Goal: Check status: Check status

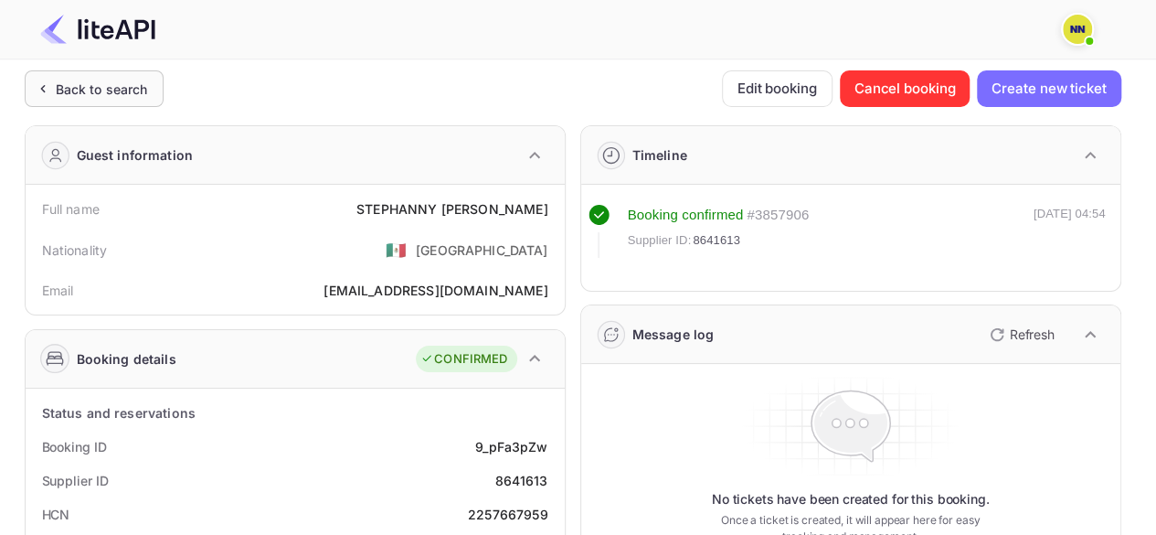
click at [69, 83] on div "Back to search" at bounding box center [102, 88] width 92 height 19
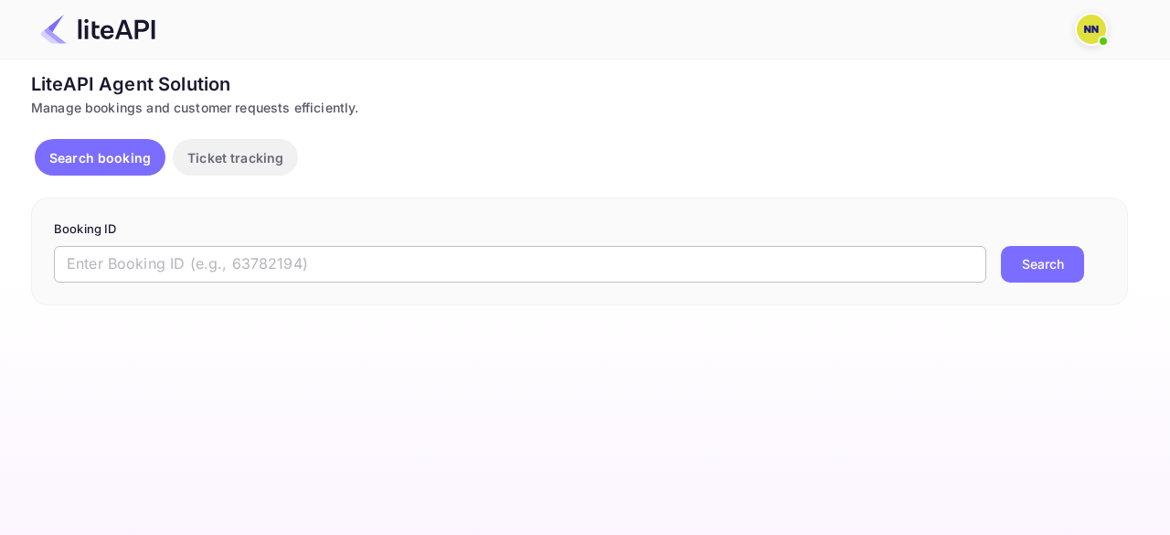
click at [329, 249] on input "text" at bounding box center [520, 264] width 932 height 37
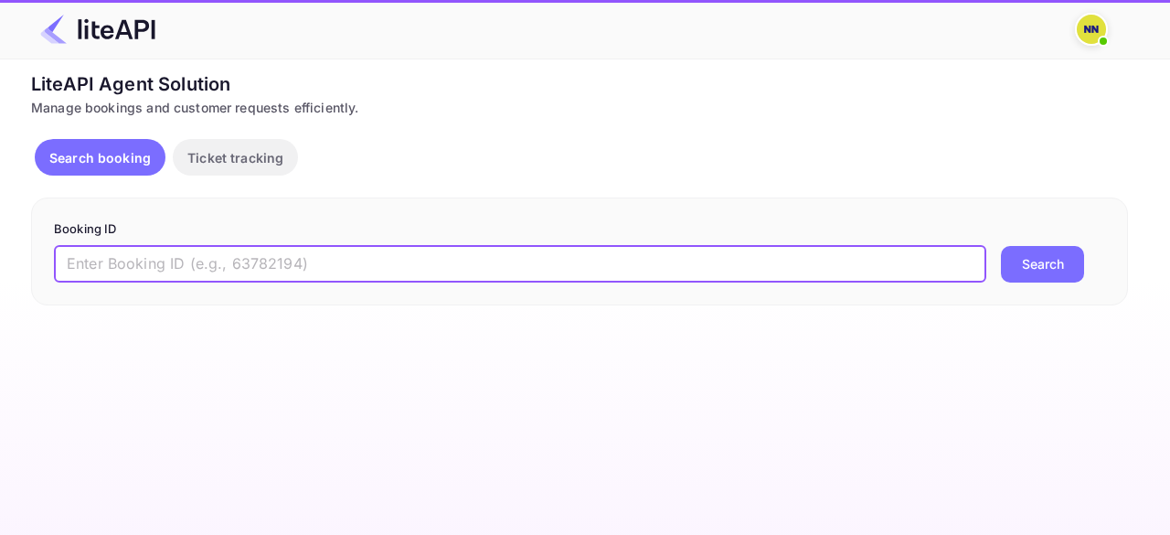
paste input "8958348"
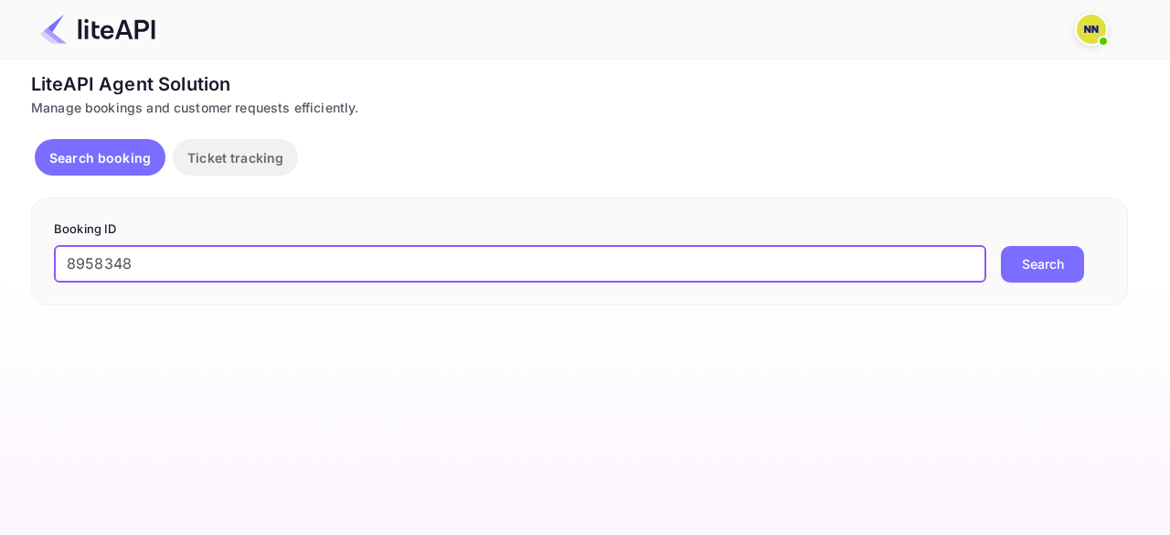
type input "8958348"
click at [1041, 267] on button "Search" at bounding box center [1042, 264] width 83 height 37
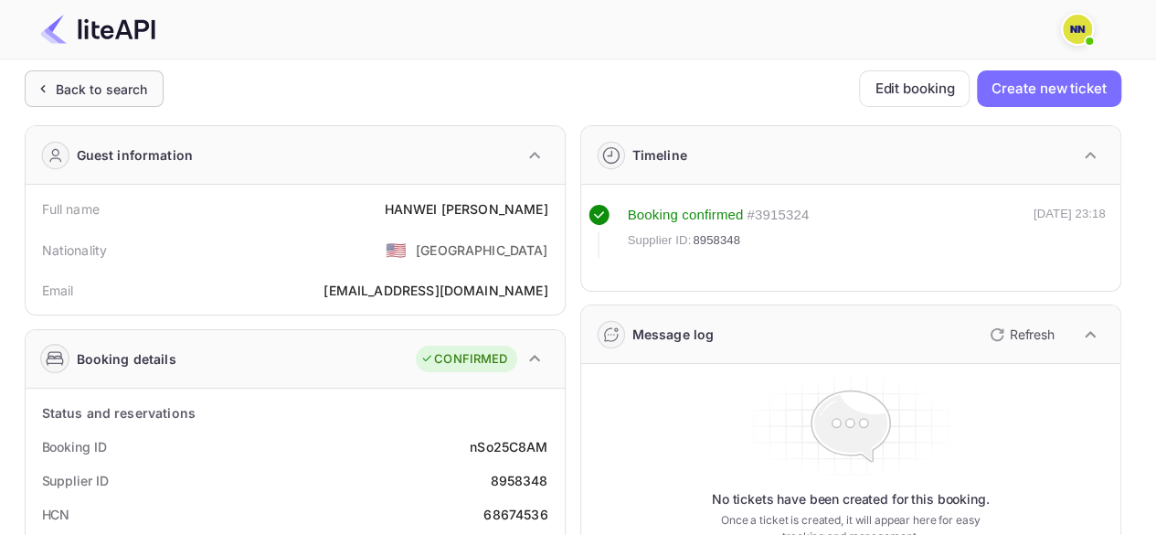
click at [81, 90] on div "Back to search" at bounding box center [102, 88] width 92 height 19
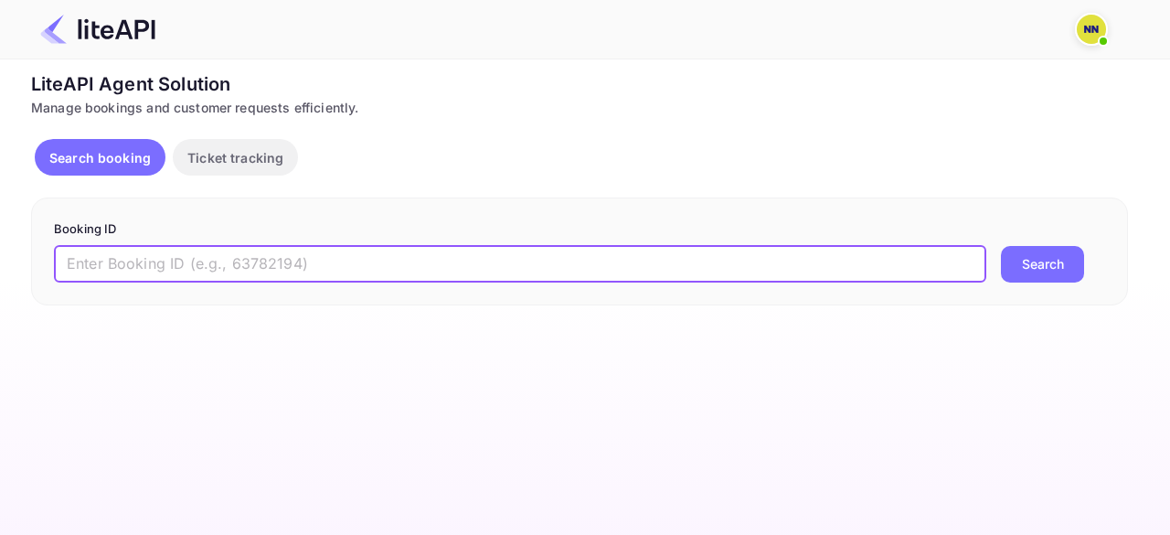
click at [155, 260] on input "text" at bounding box center [520, 264] width 932 height 37
paste input "8827270"
type input "8827270"
click at [1030, 270] on button "Search" at bounding box center [1042, 264] width 83 height 37
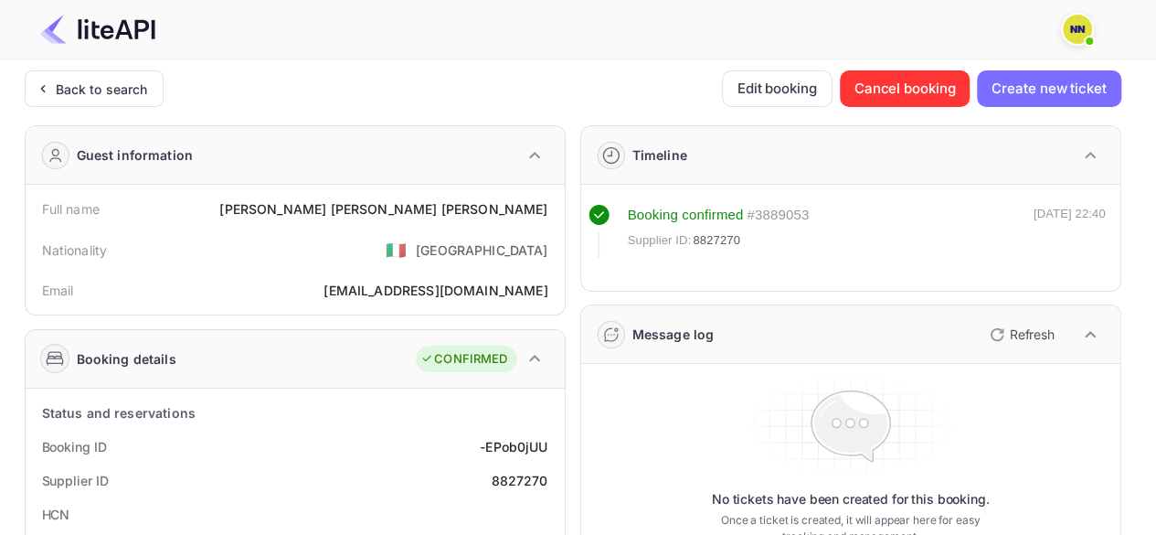
drag, startPoint x: 89, startPoint y: 90, endPoint x: 450, endPoint y: 318, distance: 427.9
click at [88, 89] on div "Back to search" at bounding box center [102, 88] width 92 height 19
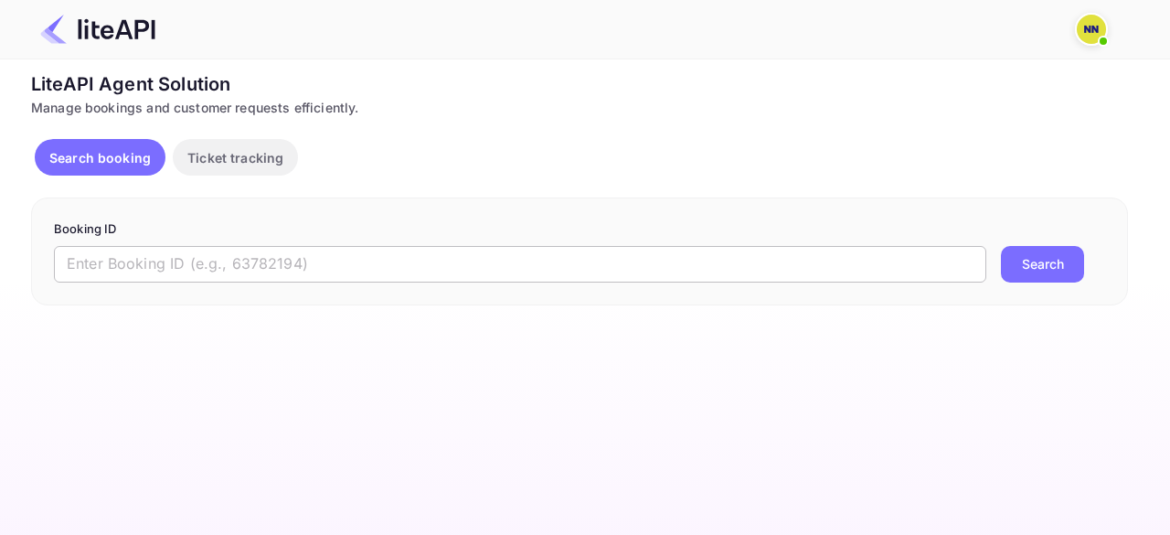
click at [245, 262] on input "text" at bounding box center [520, 264] width 932 height 37
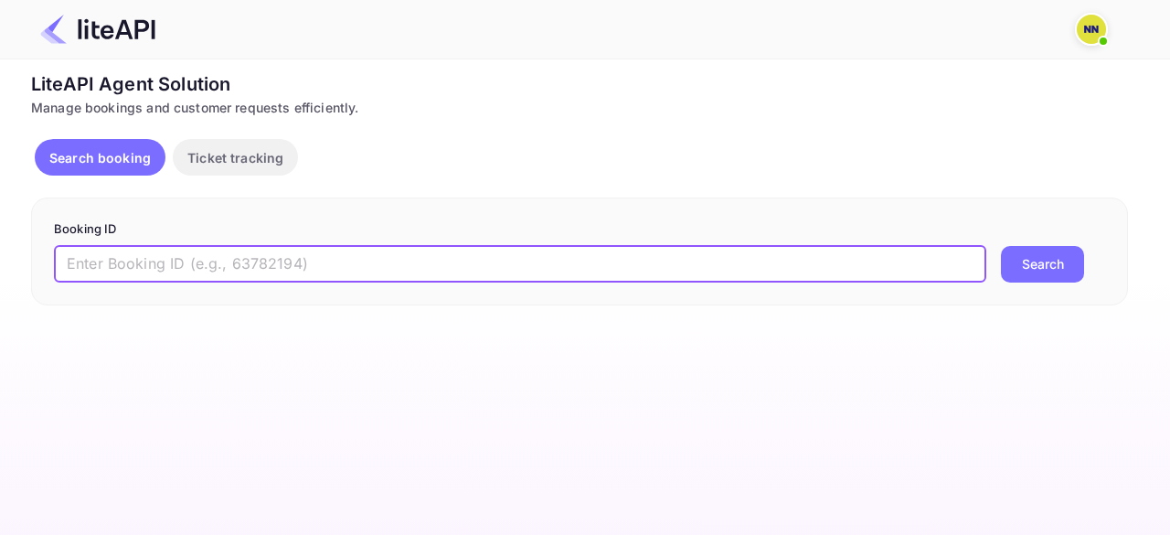
paste input "7452902"
type input "7452902"
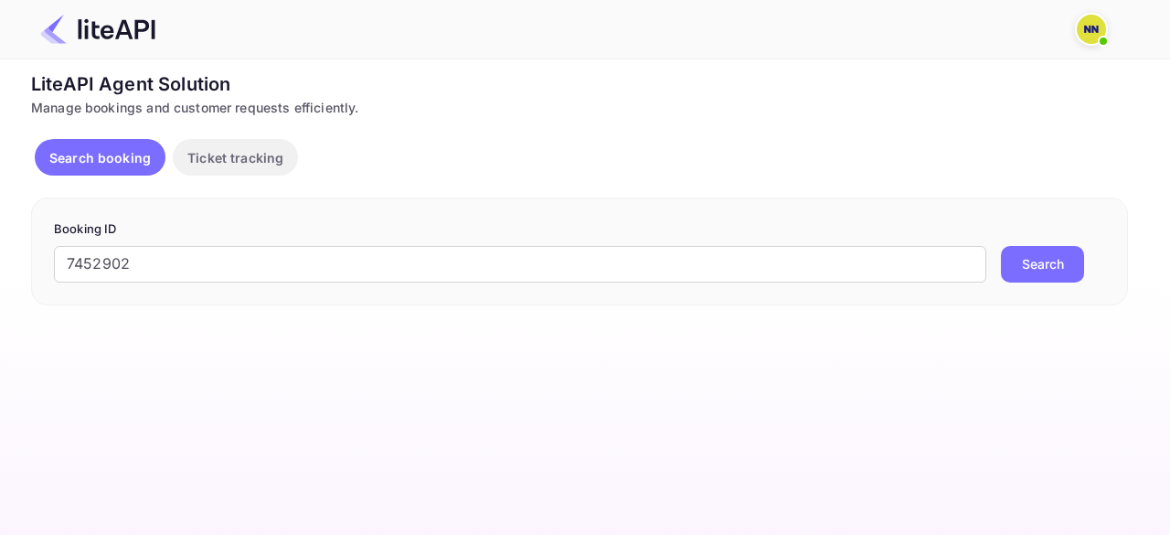
drag, startPoint x: 1086, startPoint y: 254, endPoint x: 1077, endPoint y: 257, distance: 9.5
click at [1084, 255] on div "7452902 ​ Search" at bounding box center [579, 264] width 1051 height 37
click at [1069, 259] on button "Search" at bounding box center [1042, 264] width 83 height 37
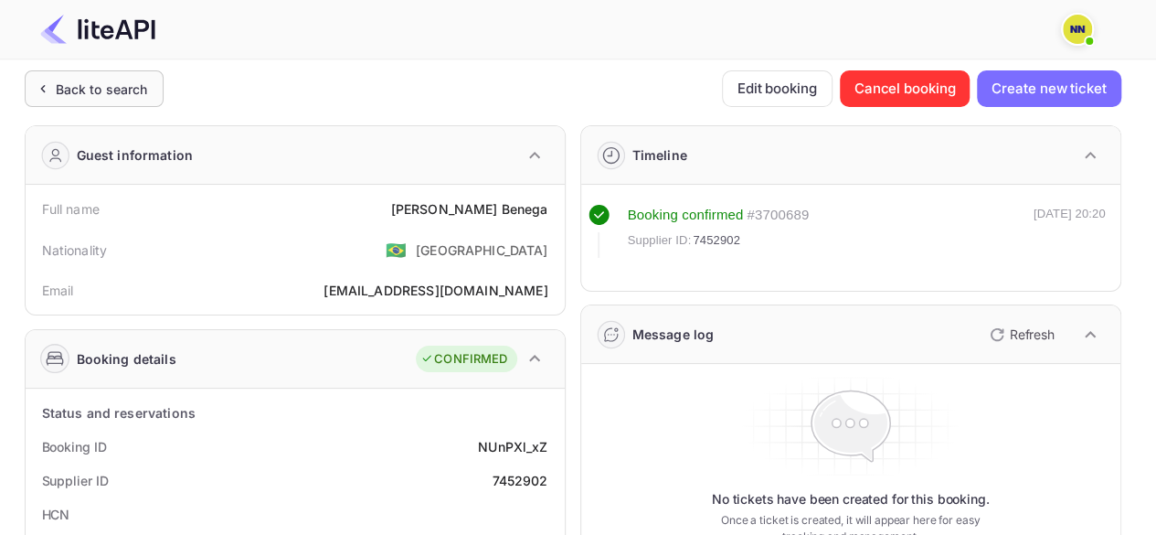
click at [119, 79] on div "Back to search" at bounding box center [102, 88] width 92 height 19
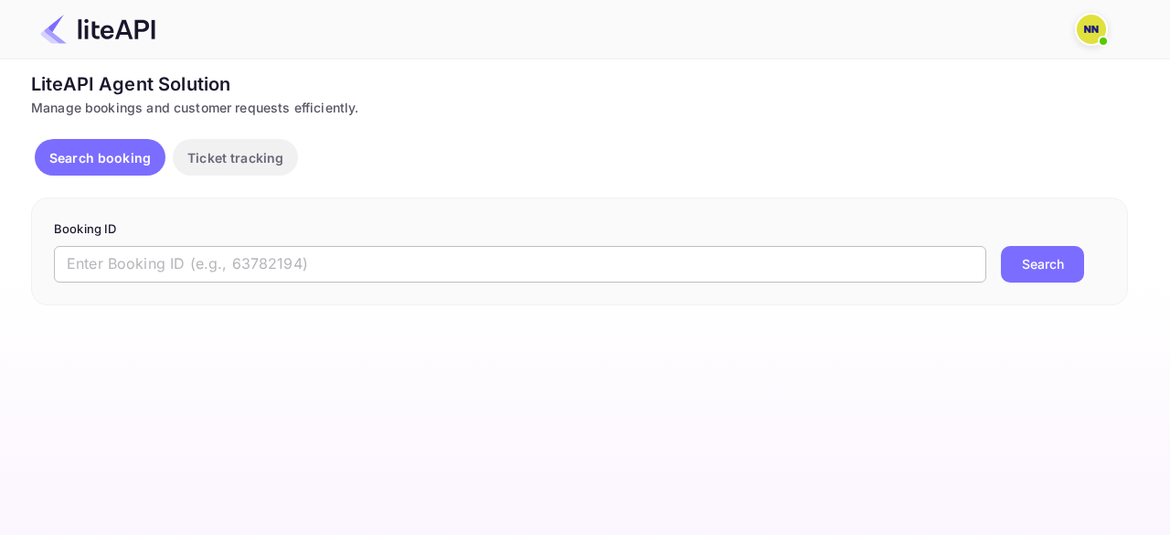
drag, startPoint x: 220, startPoint y: 263, endPoint x: 451, endPoint y: 279, distance: 231.7
click at [219, 264] on input "text" at bounding box center [520, 264] width 932 height 37
paste input "8846527"
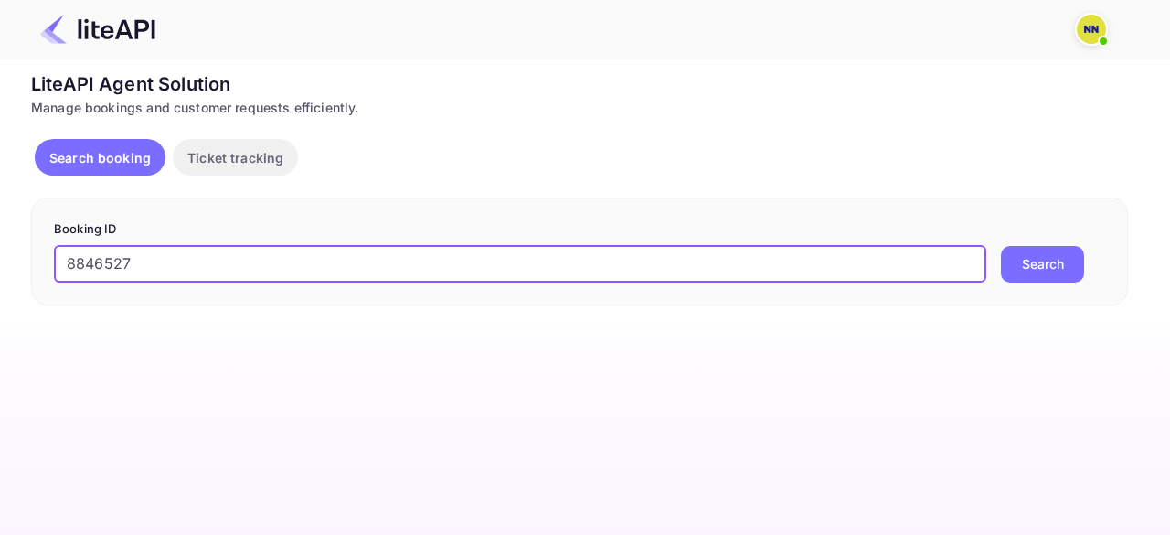
type input "8846527"
click at [1017, 251] on button "Search" at bounding box center [1042, 264] width 83 height 37
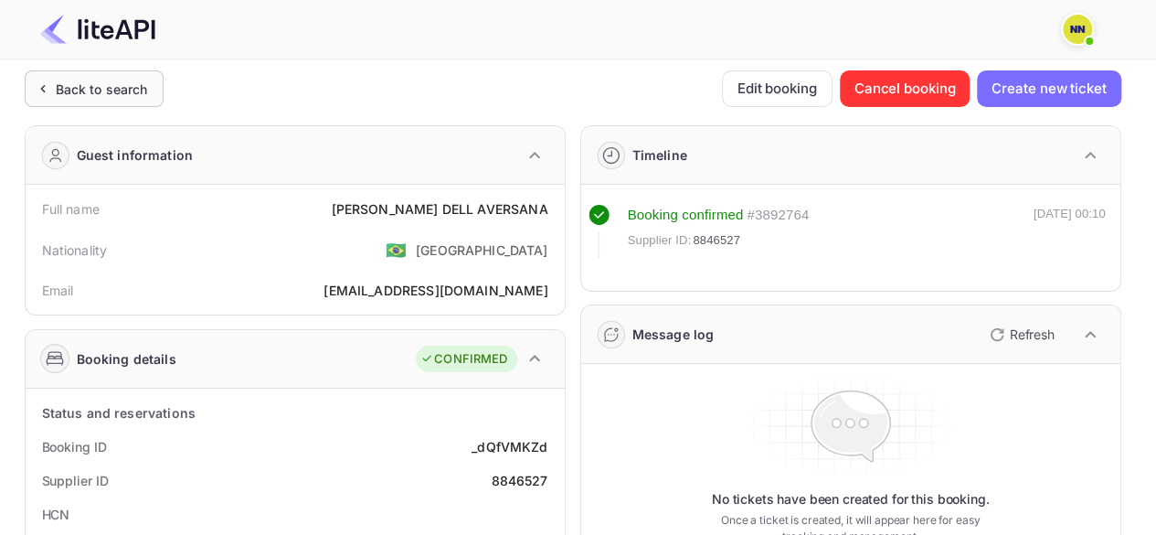
click at [127, 88] on div "Back to search" at bounding box center [102, 88] width 92 height 19
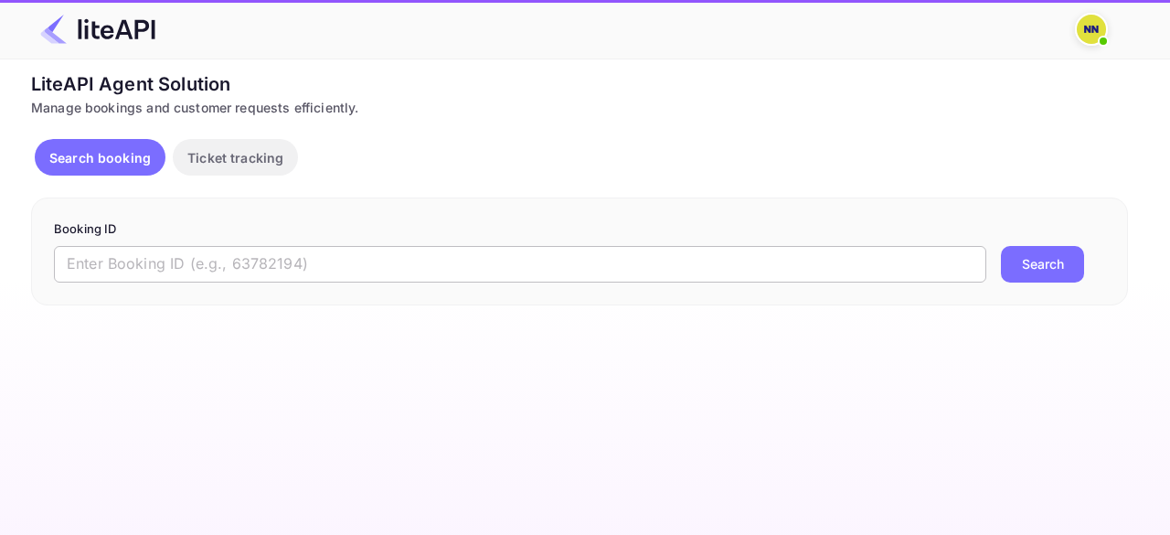
click at [172, 268] on input "text" at bounding box center [520, 264] width 932 height 37
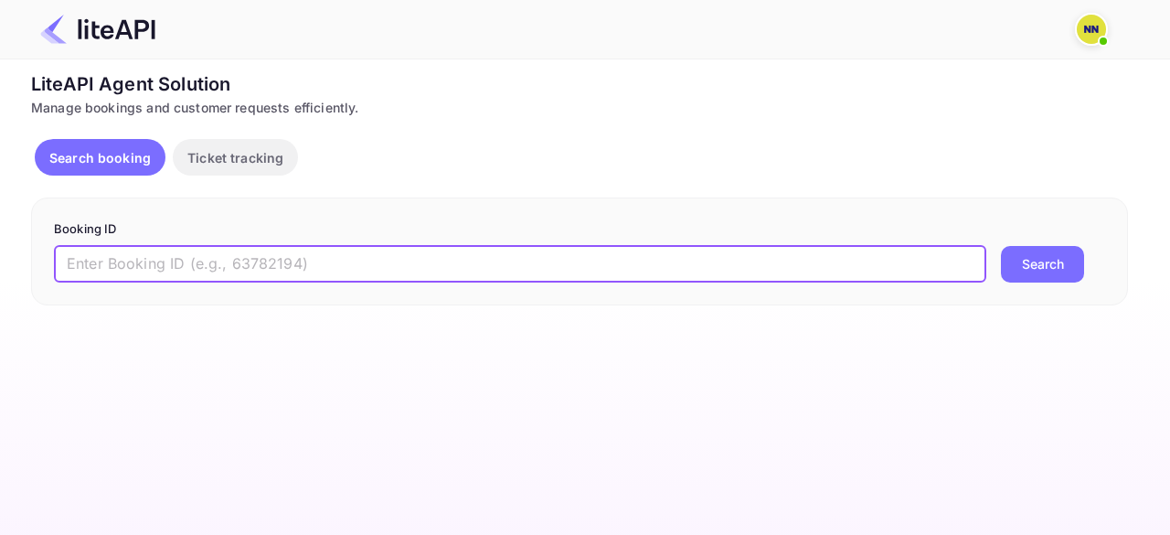
paste input "8846060"
type input "8846060"
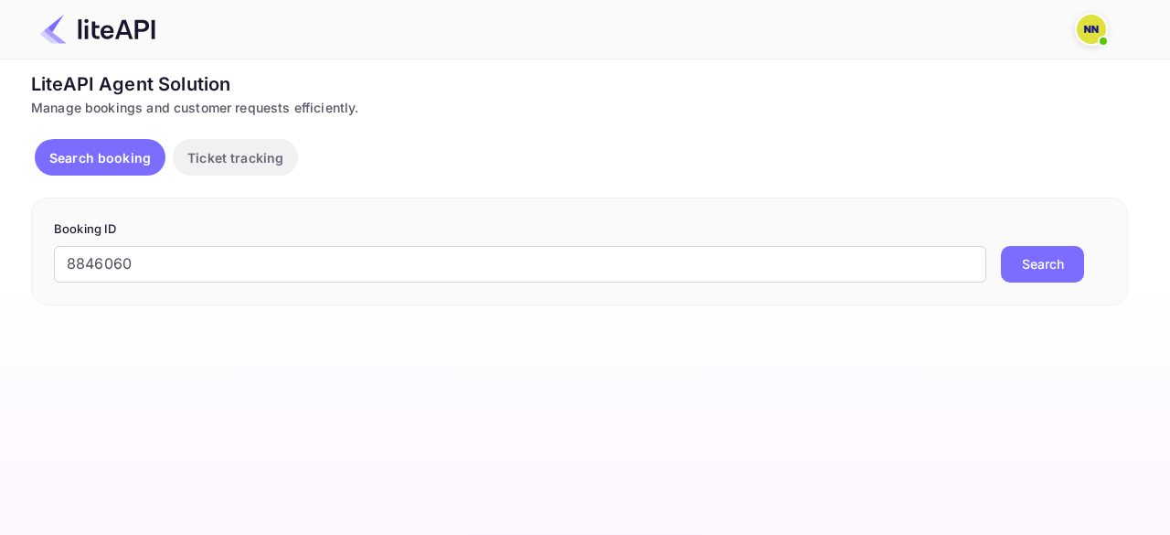
click at [1038, 262] on button "Search" at bounding box center [1042, 264] width 83 height 37
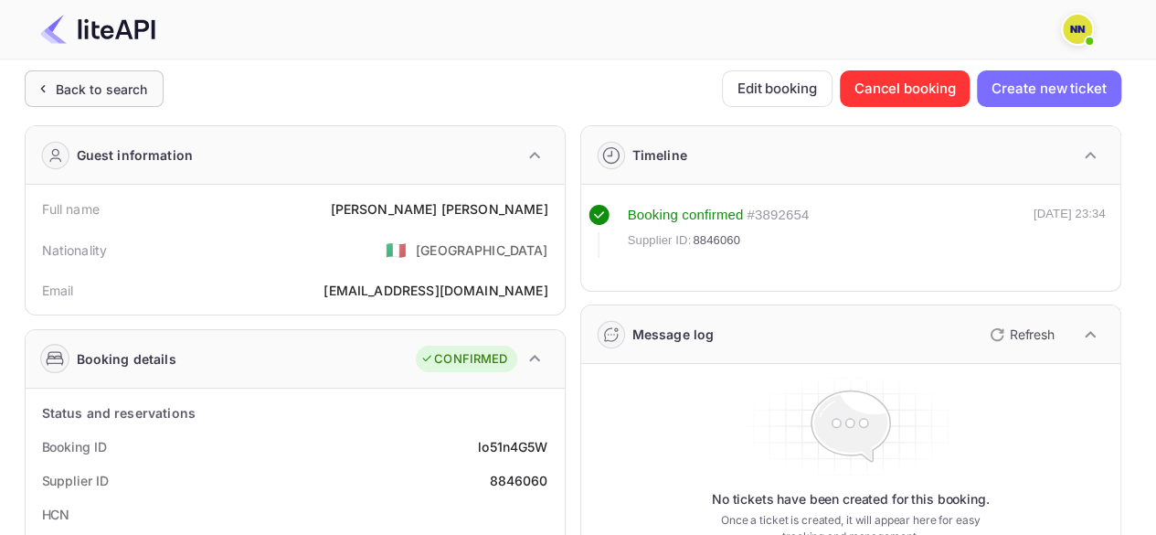
click at [114, 97] on div "Back to search" at bounding box center [102, 88] width 92 height 19
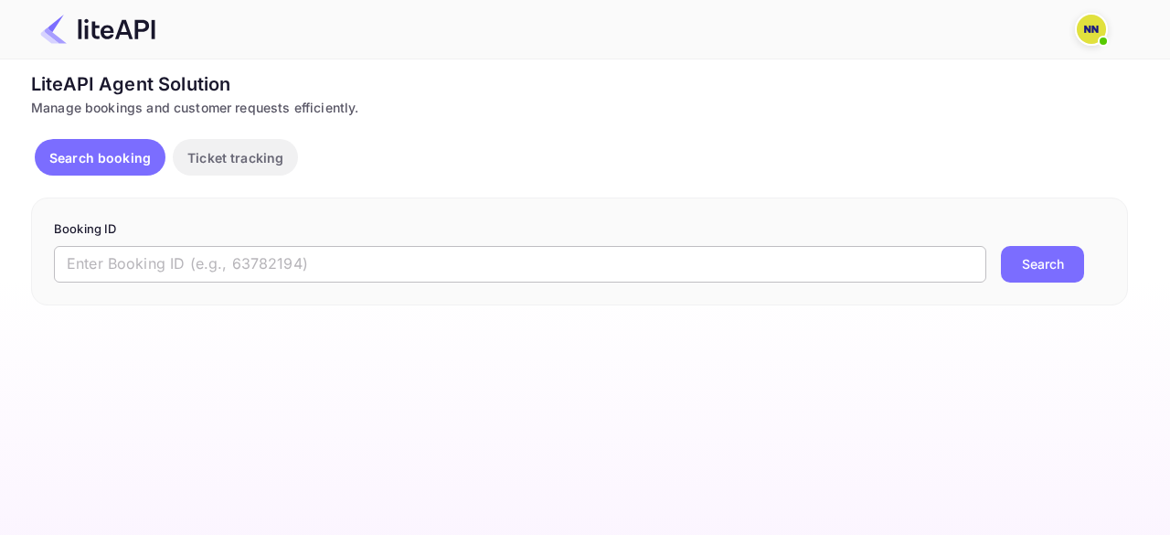
click at [117, 266] on input "text" at bounding box center [520, 264] width 932 height 37
paste input "8361814"
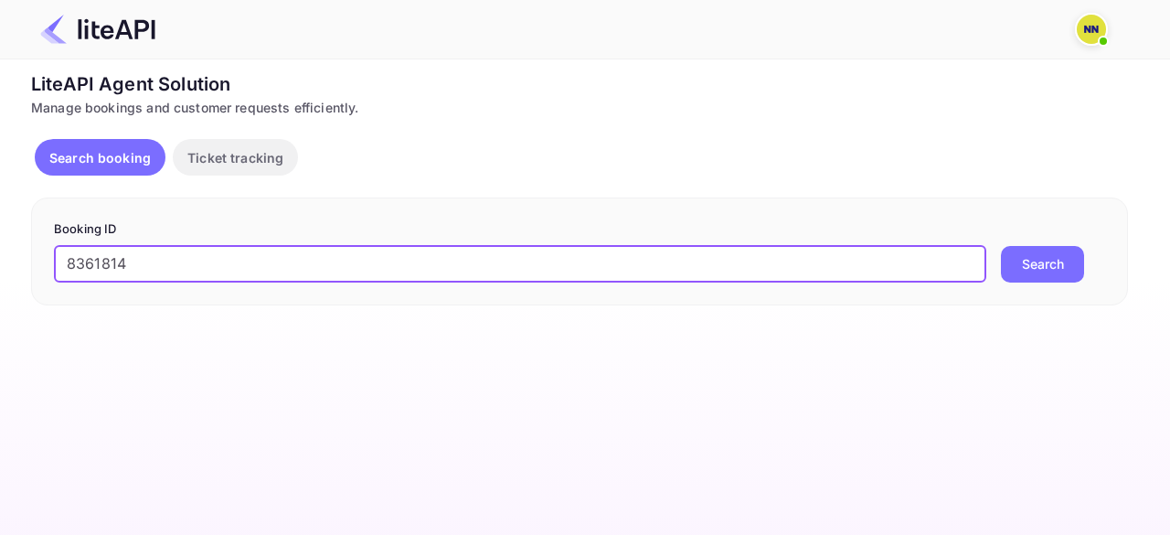
type input "8361814"
click at [1055, 262] on button "Search" at bounding box center [1042, 264] width 83 height 37
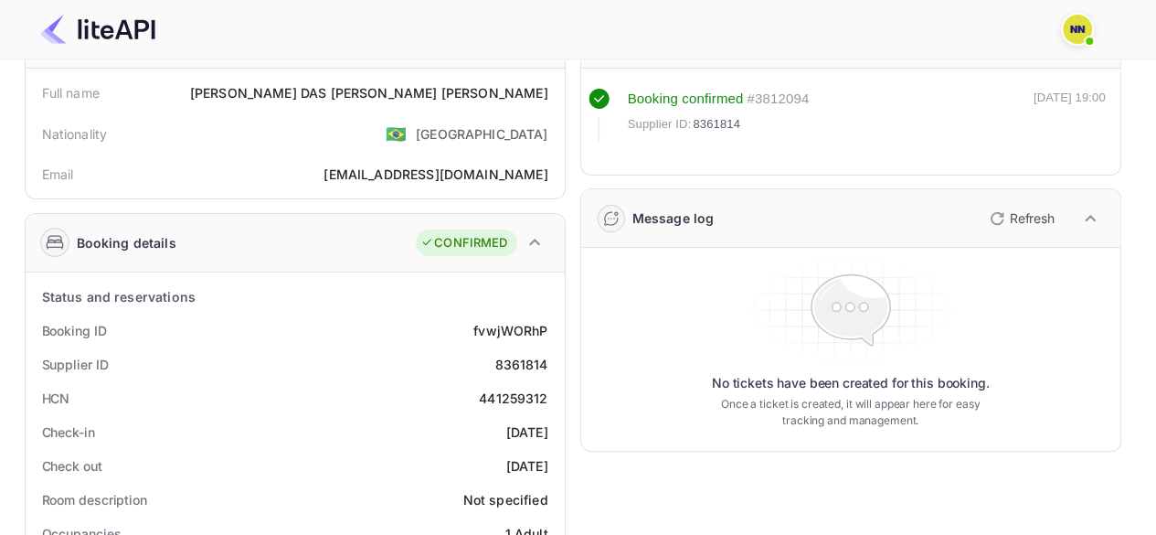
scroll to position [183, 0]
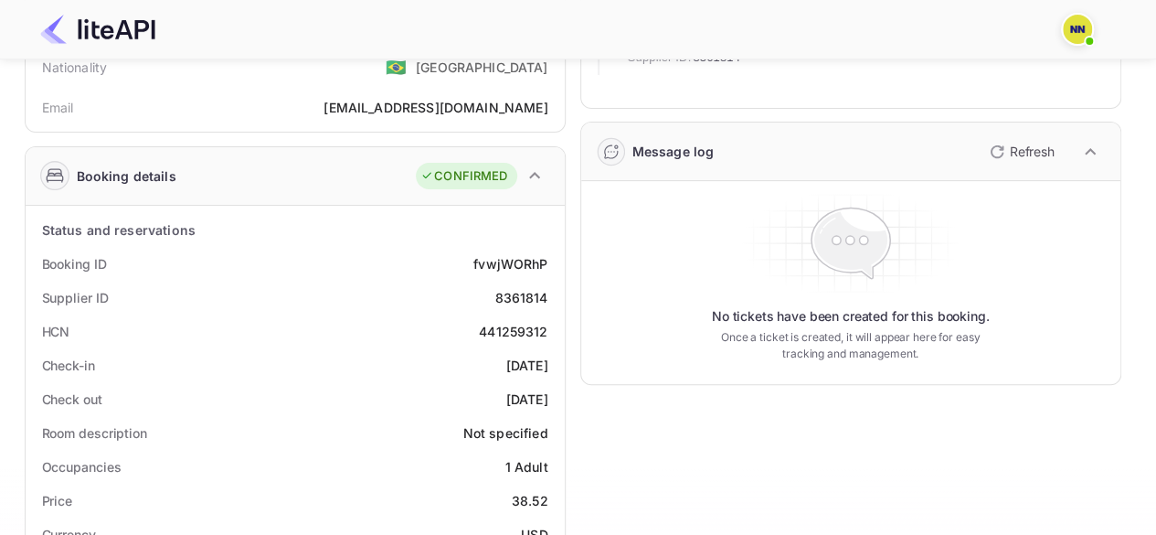
click at [516, 334] on div "441259312" at bounding box center [513, 331] width 69 height 19
copy div "441259312"
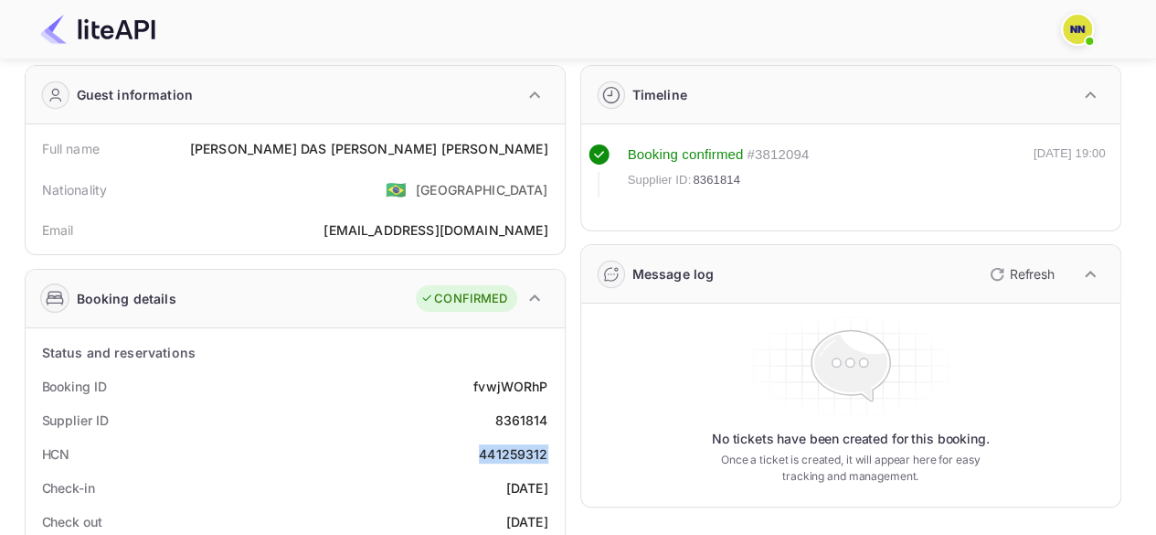
scroll to position [0, 0]
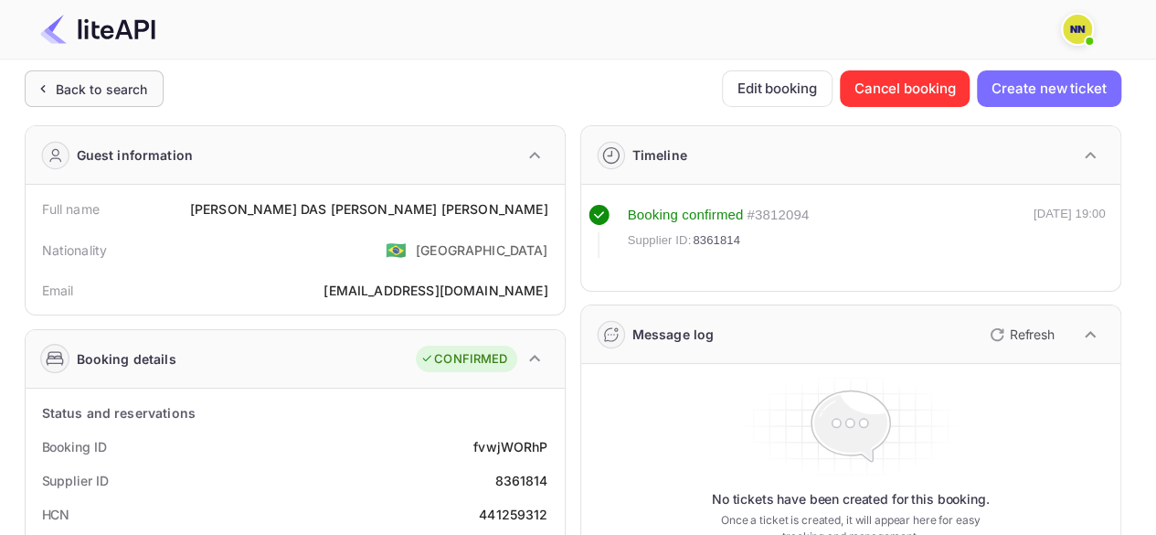
click at [91, 74] on div "Back to search" at bounding box center [94, 88] width 139 height 37
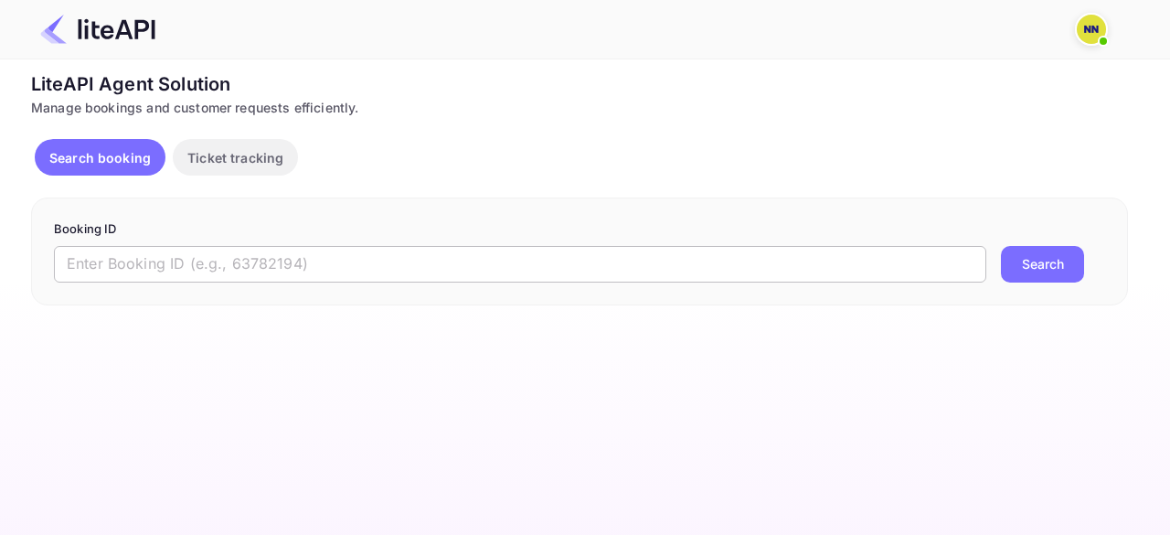
click at [140, 257] on input "text" at bounding box center [520, 264] width 932 height 37
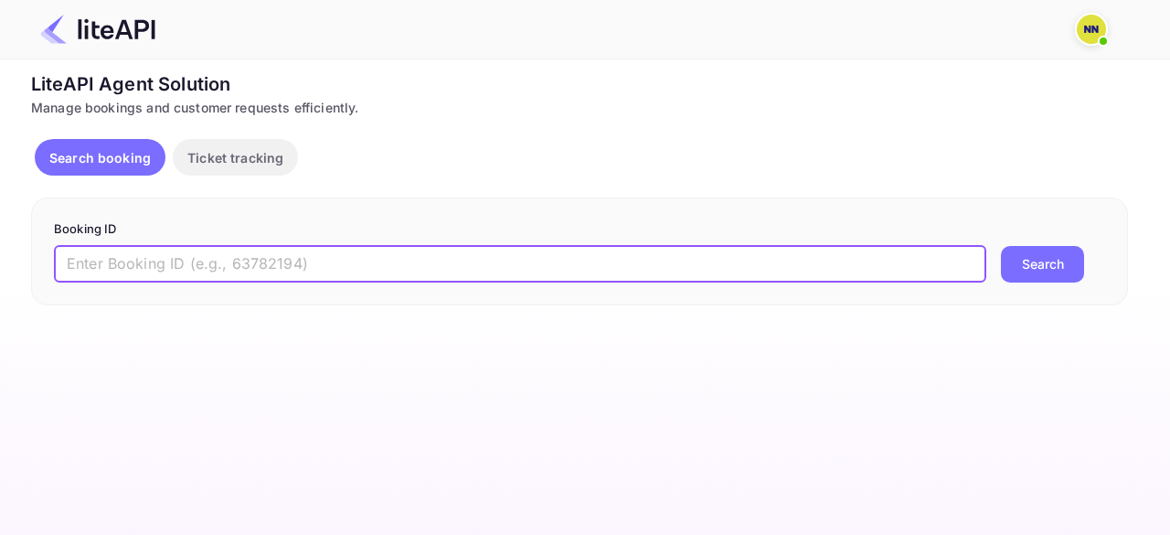
paste input "8868888"
type input "8868888"
click at [1016, 265] on button "Search" at bounding box center [1042, 264] width 83 height 37
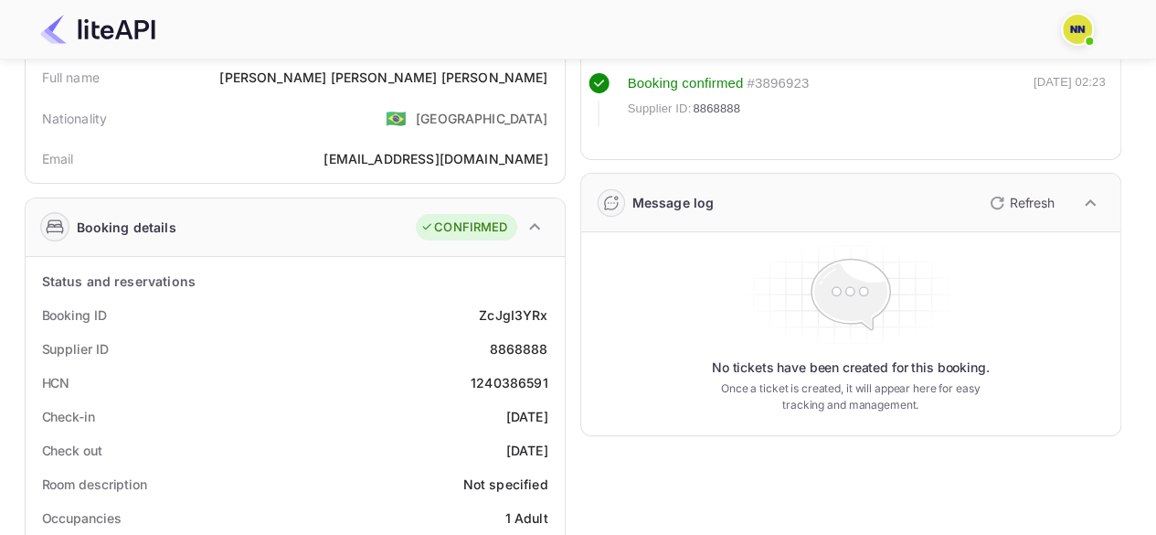
scroll to position [183, 0]
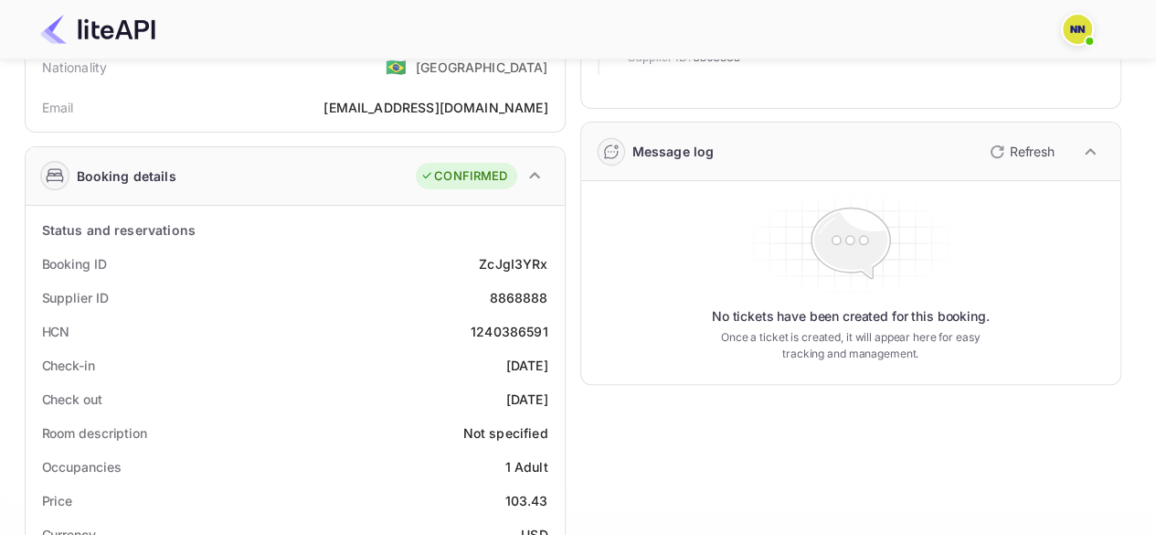
click at [509, 325] on div "1240386591" at bounding box center [510, 331] width 78 height 19
copy div "1240386591"
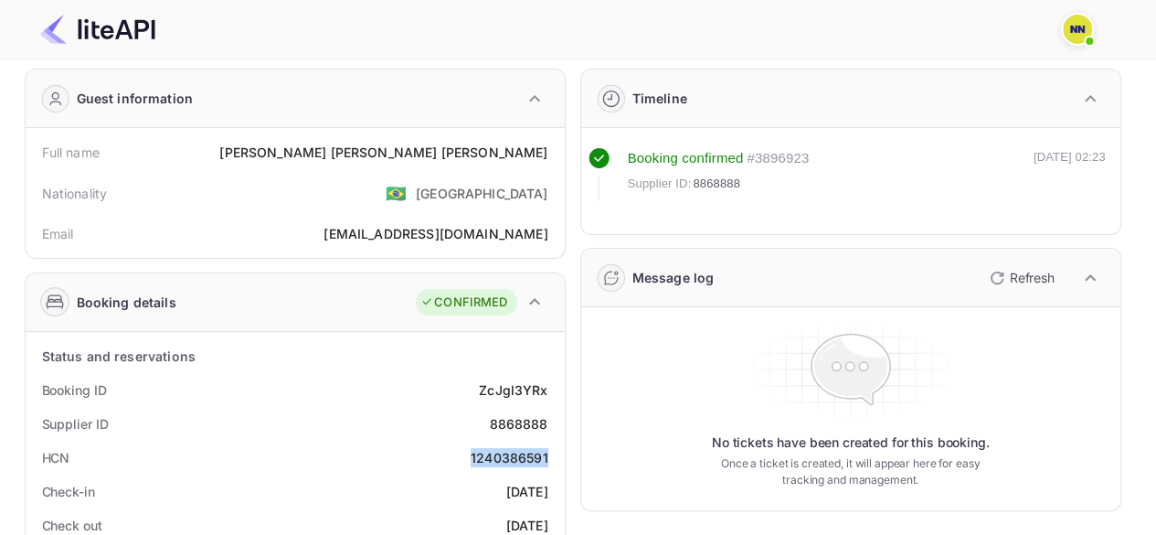
scroll to position [0, 0]
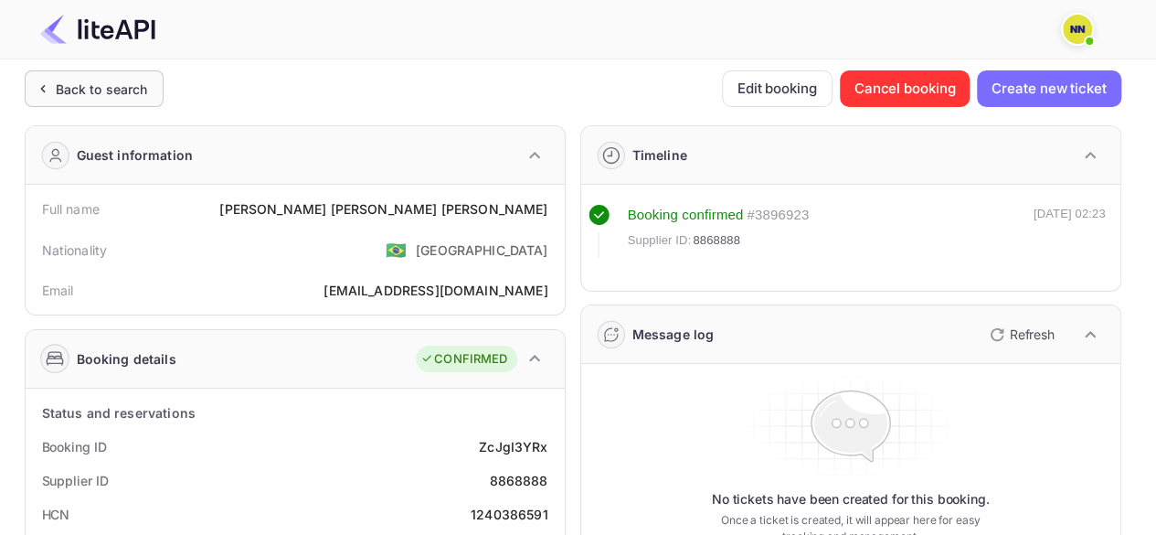
click at [97, 87] on div "Back to search" at bounding box center [102, 88] width 92 height 19
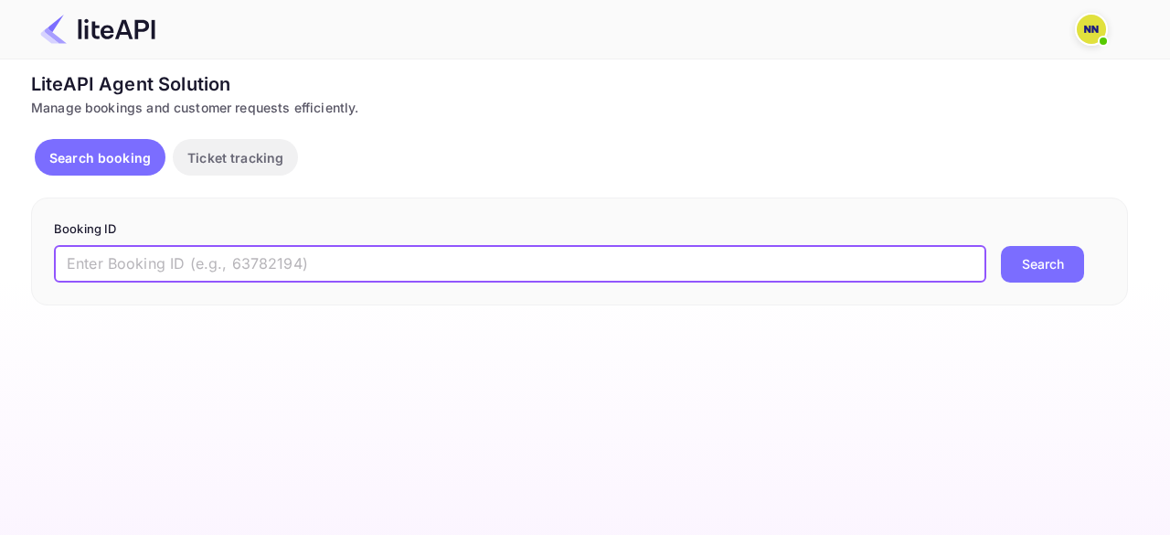
click at [172, 260] on input "text" at bounding box center [520, 264] width 932 height 37
paste input "8839870"
type input "8839870"
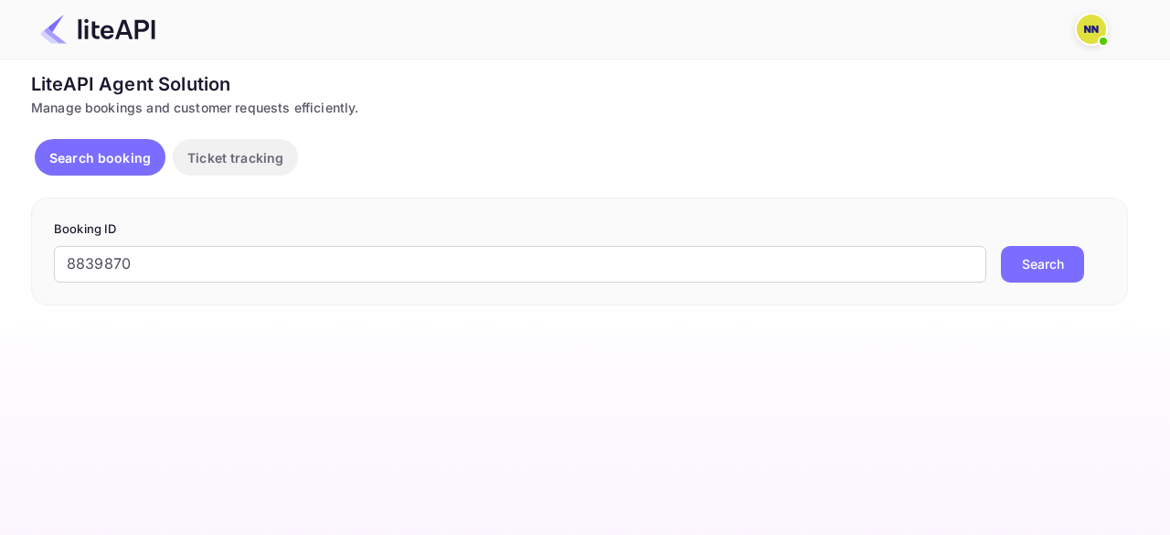
click at [1032, 261] on button "Search" at bounding box center [1042, 264] width 83 height 37
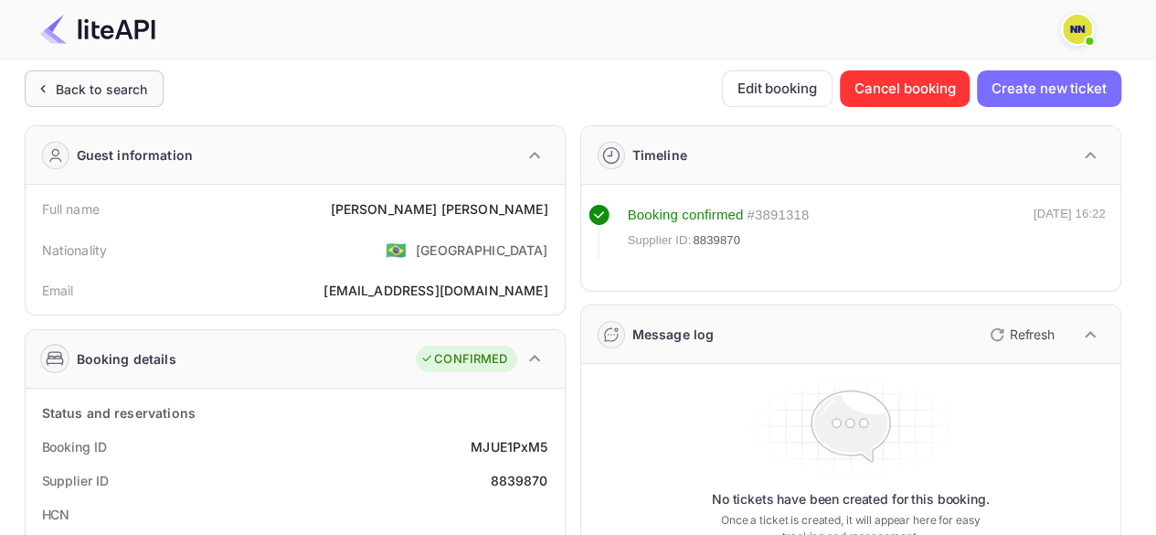
click at [79, 90] on div "Back to search" at bounding box center [102, 88] width 92 height 19
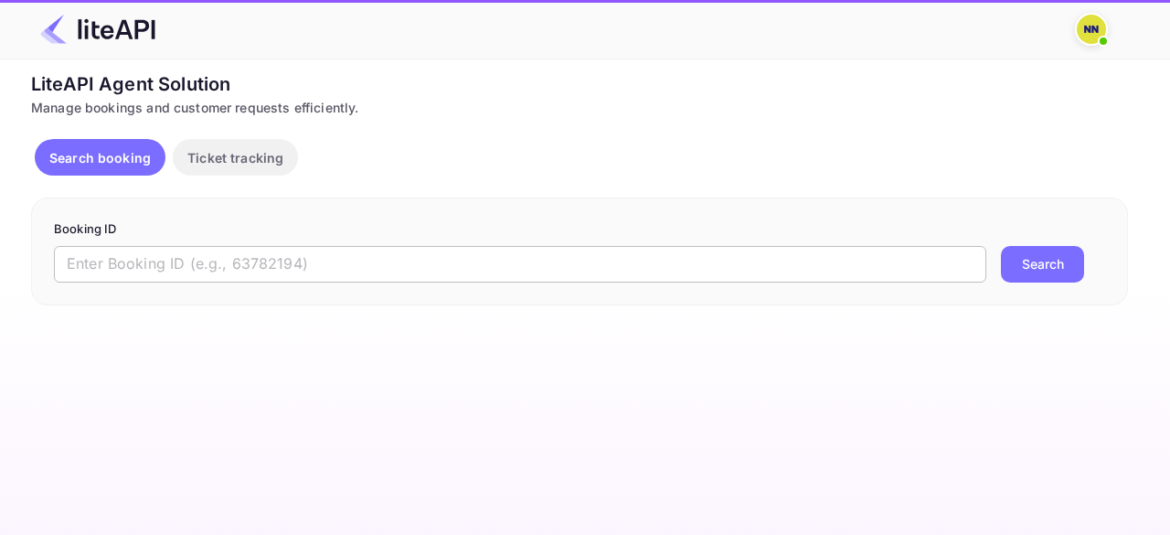
click at [217, 268] on input "text" at bounding box center [520, 264] width 932 height 37
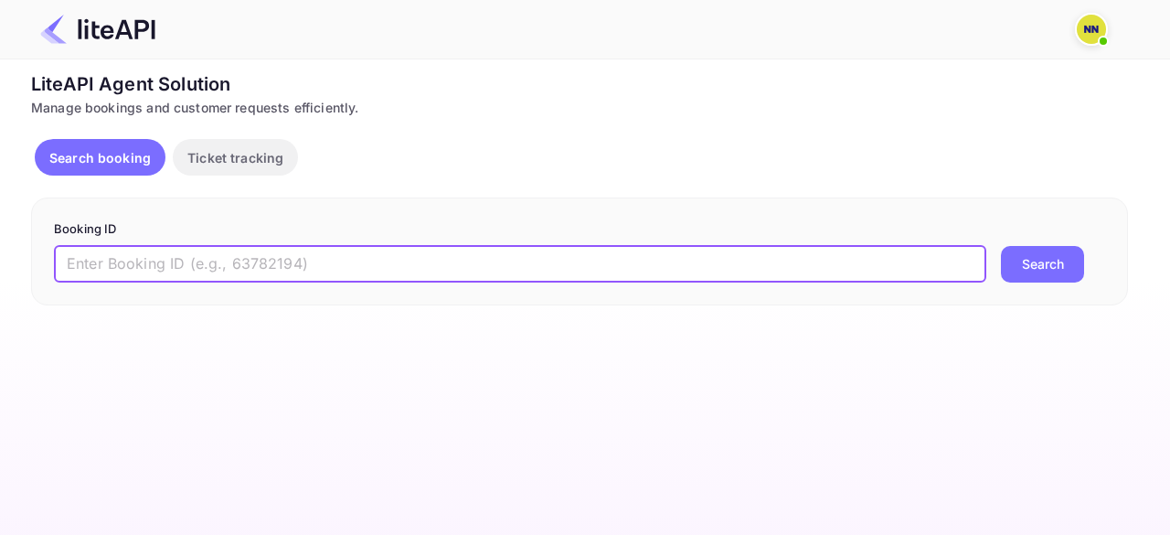
paste input "8661576"
type input "8661576"
click at [1029, 253] on button "Search" at bounding box center [1042, 264] width 83 height 37
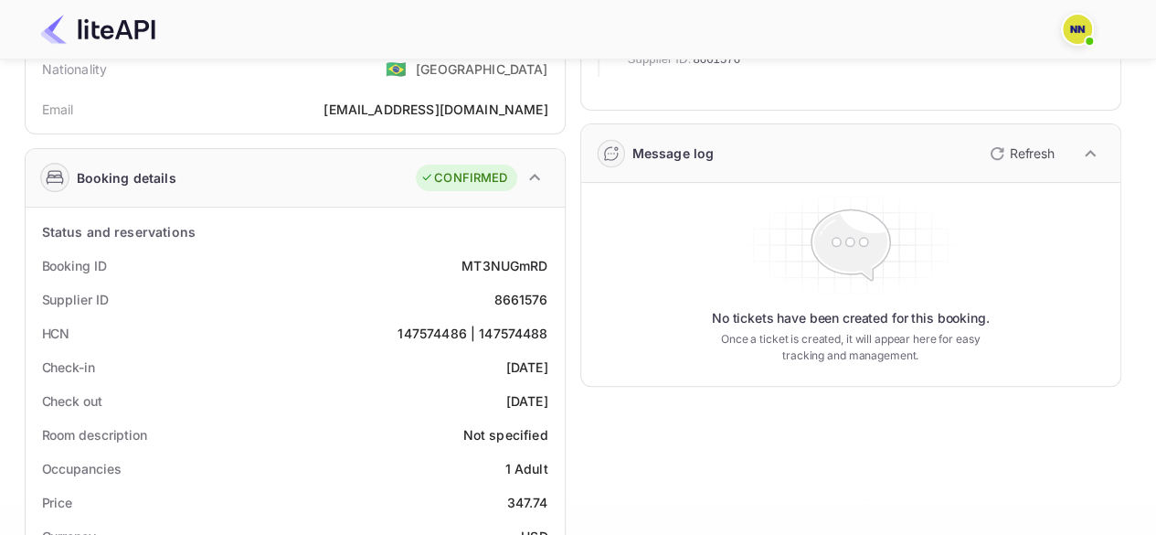
scroll to position [183, 0]
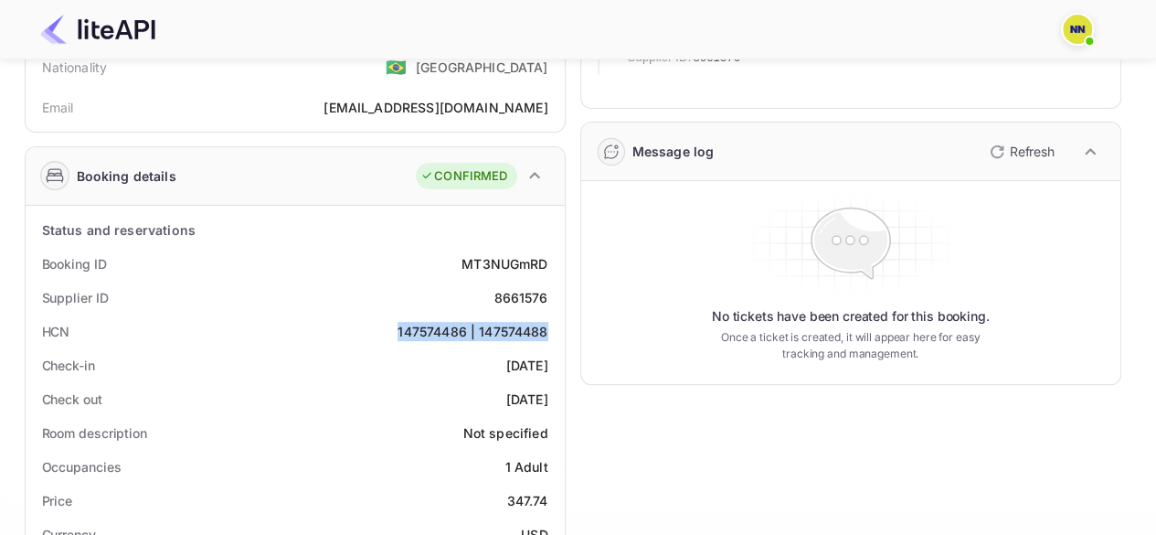
copy div "147574486 | 147574488"
drag, startPoint x: 549, startPoint y: 332, endPoint x: 380, endPoint y: 323, distance: 169.3
click at [380, 323] on div "HCN 147574486 | 147574488" at bounding box center [295, 331] width 525 height 34
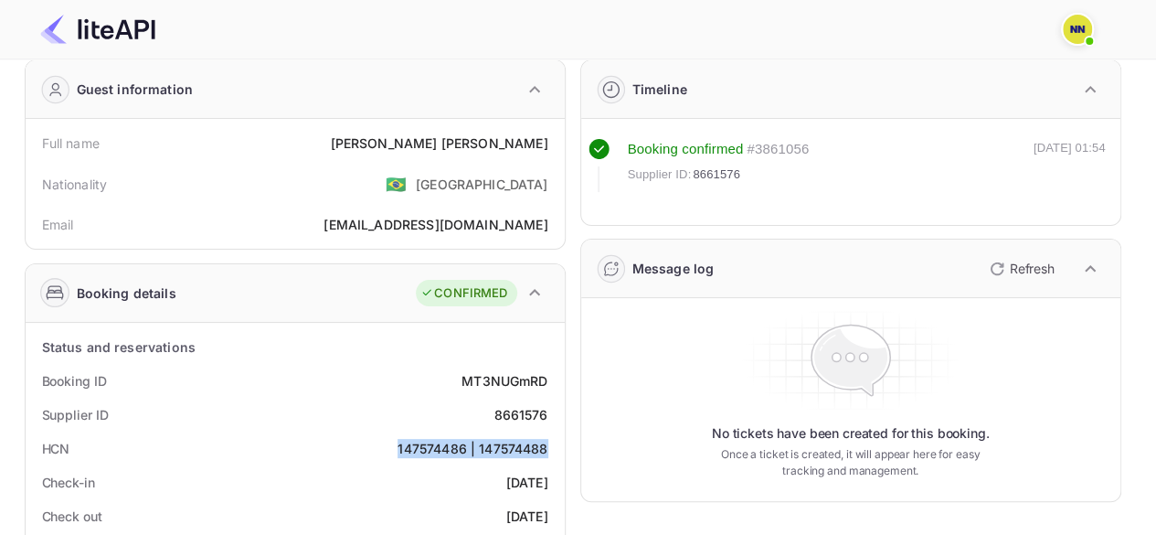
scroll to position [0, 0]
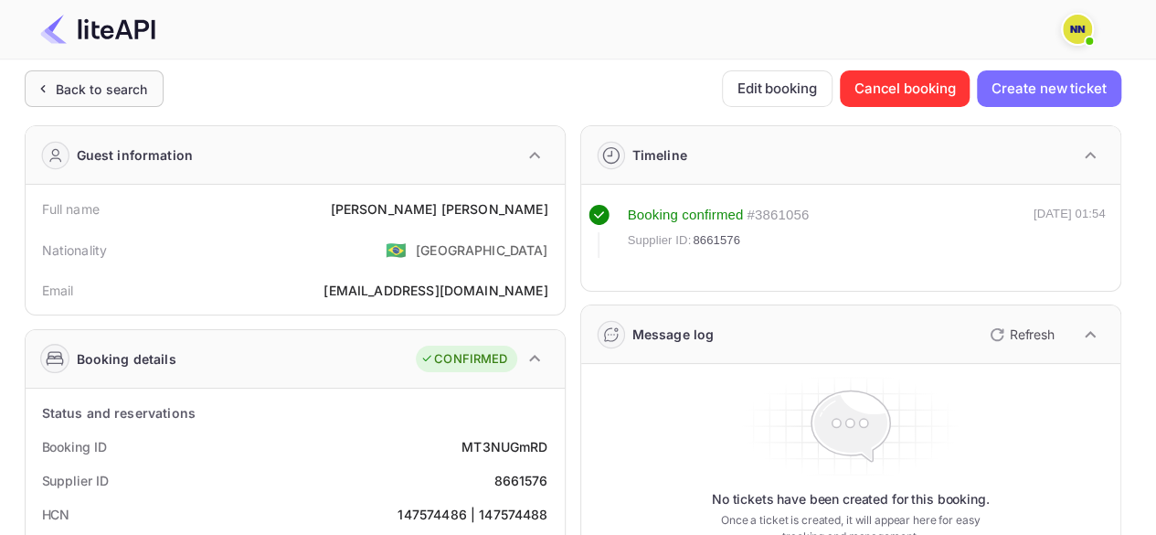
click at [114, 90] on div "Back to search" at bounding box center [102, 88] width 92 height 19
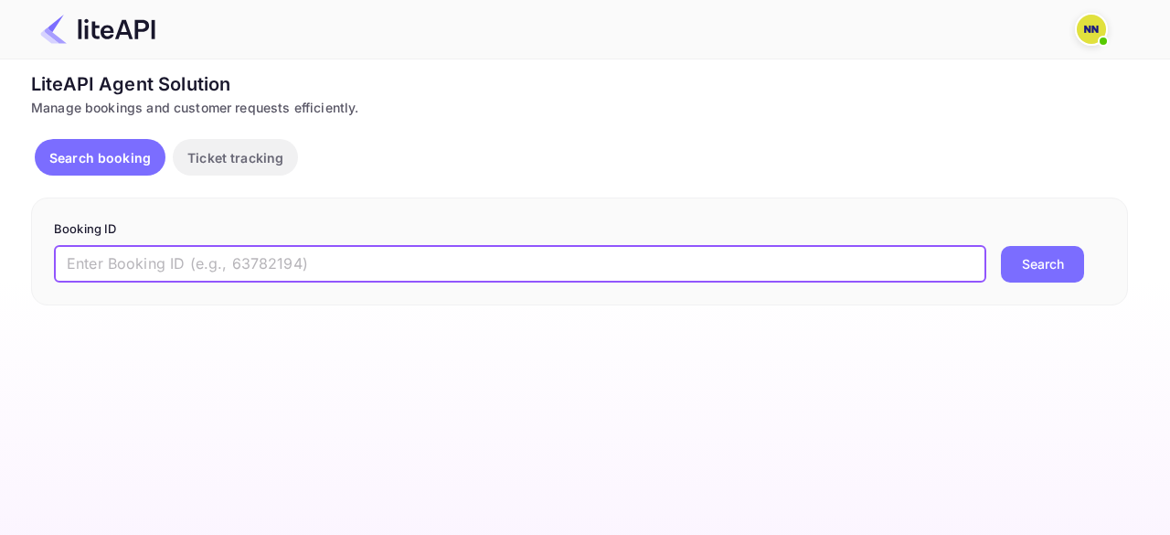
click at [238, 260] on input "text" at bounding box center [520, 264] width 932 height 37
paste input "7852905"
type input "7852905"
click at [1057, 259] on button "Search" at bounding box center [1042, 264] width 83 height 37
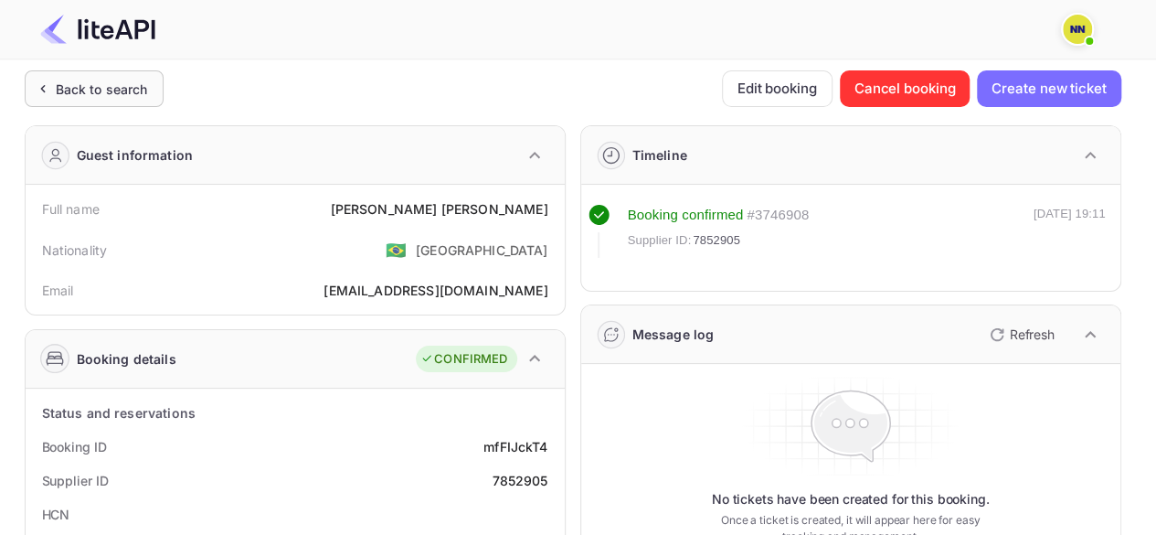
click at [62, 92] on div "Back to search" at bounding box center [102, 88] width 92 height 19
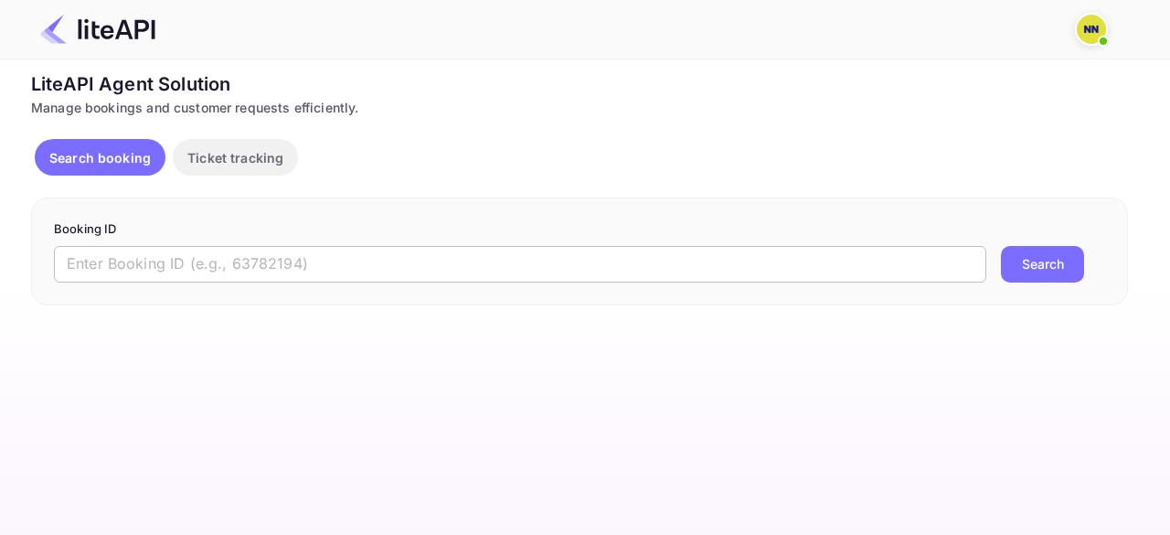
click at [153, 262] on input "text" at bounding box center [520, 264] width 932 height 37
paste input "8860859"
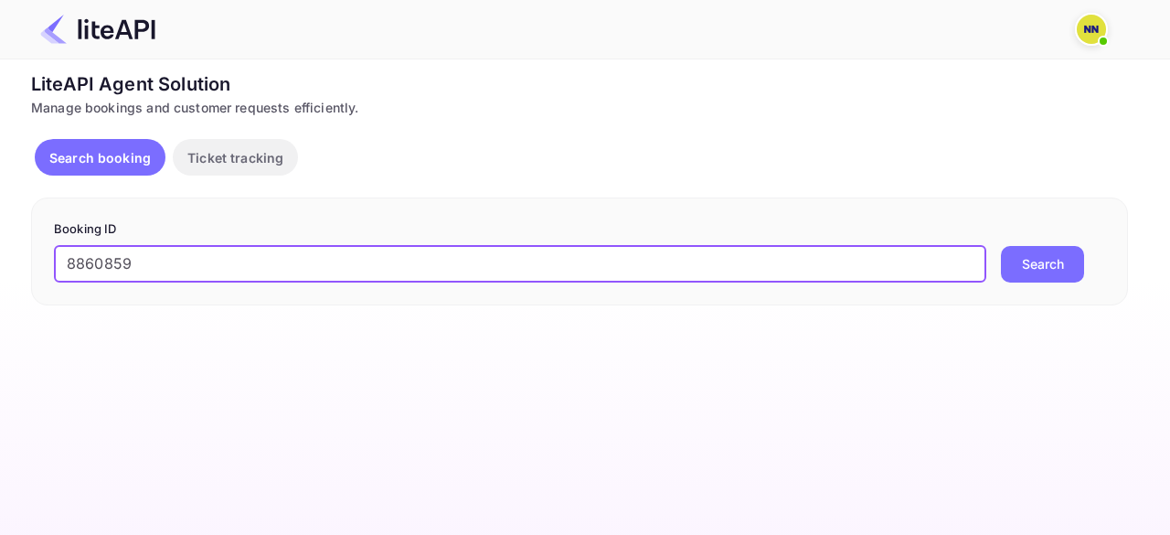
type input "8860859"
click at [1049, 264] on button "Search" at bounding box center [1042, 264] width 83 height 37
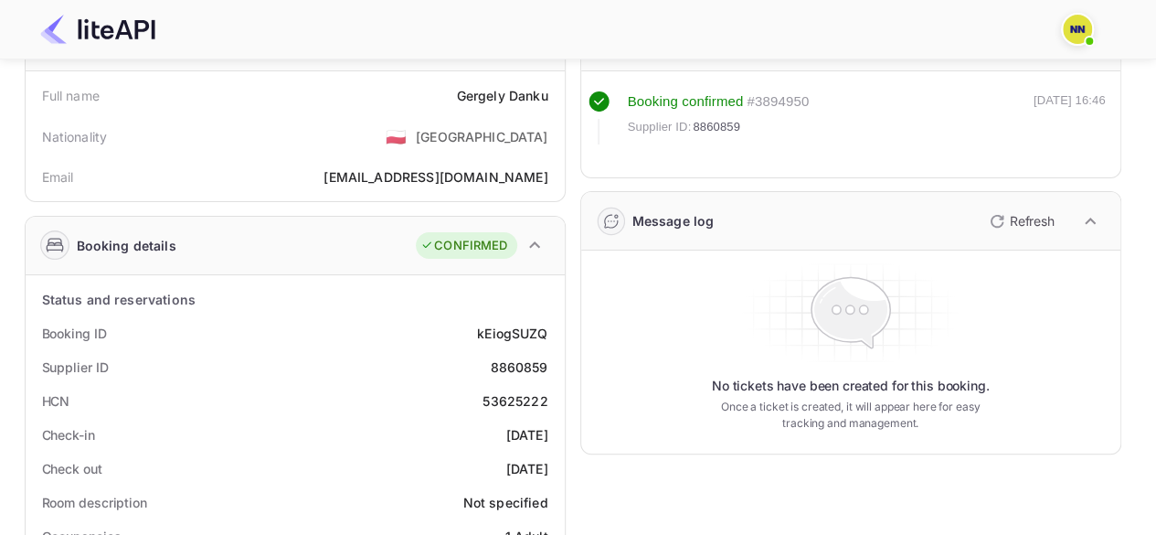
scroll to position [183, 0]
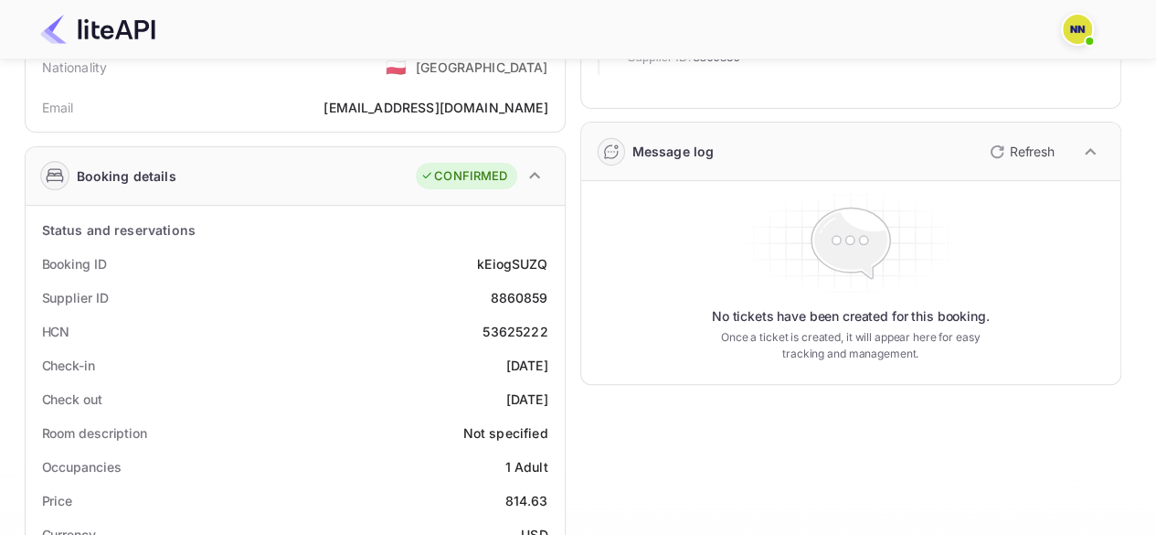
click at [488, 325] on div "53625222" at bounding box center [514, 331] width 65 height 19
drag, startPoint x: 488, startPoint y: 325, endPoint x: 618, endPoint y: 318, distance: 130.0
click at [492, 330] on div "53625222" at bounding box center [514, 331] width 65 height 19
copy div "53625222"
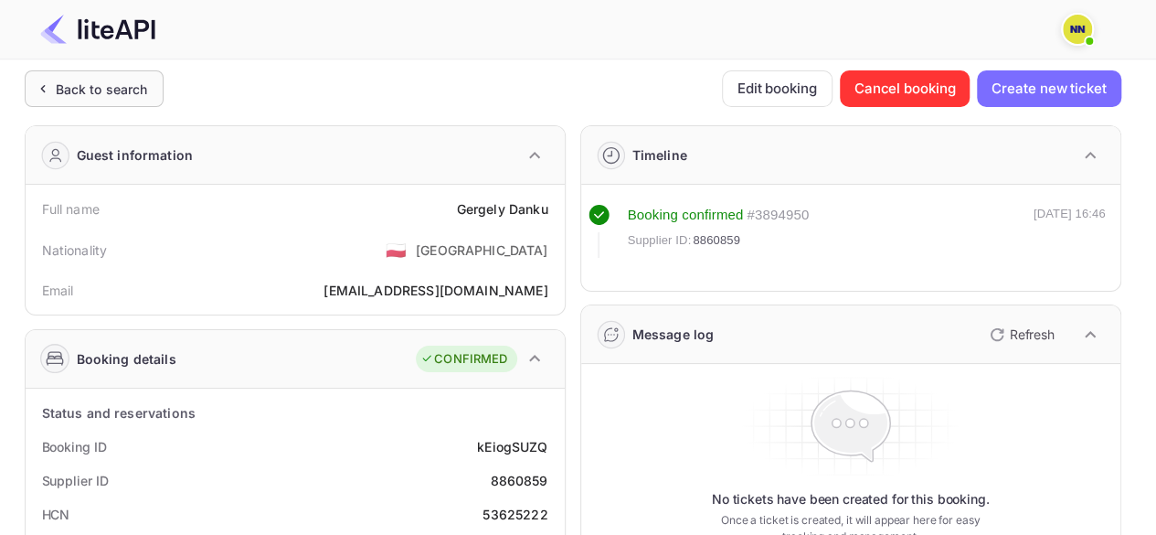
click at [92, 90] on div "Back to search" at bounding box center [102, 88] width 92 height 19
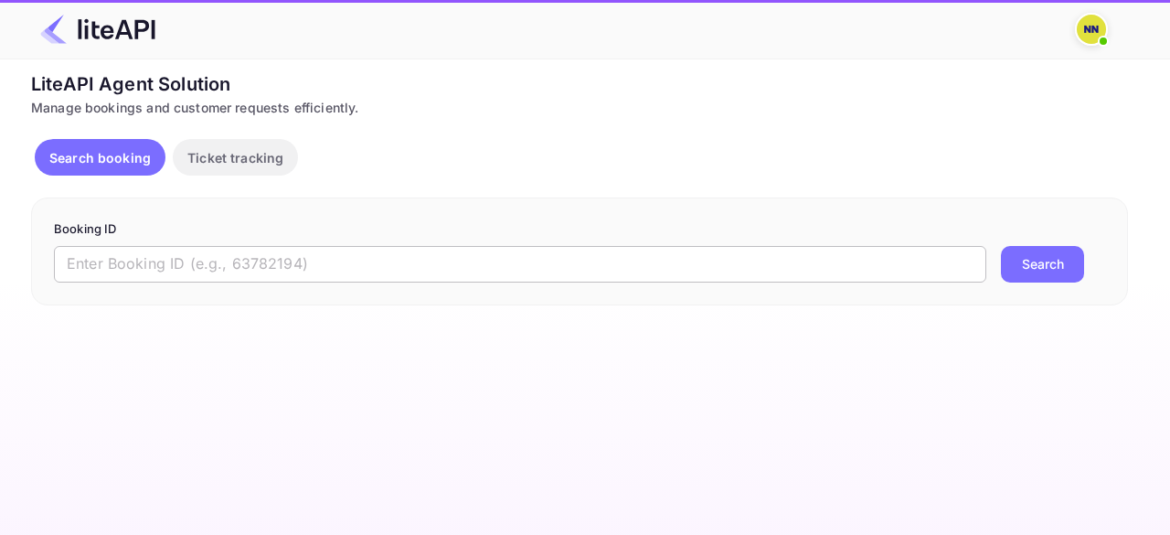
click at [171, 271] on input "text" at bounding box center [520, 264] width 932 height 37
paste input "6684926"
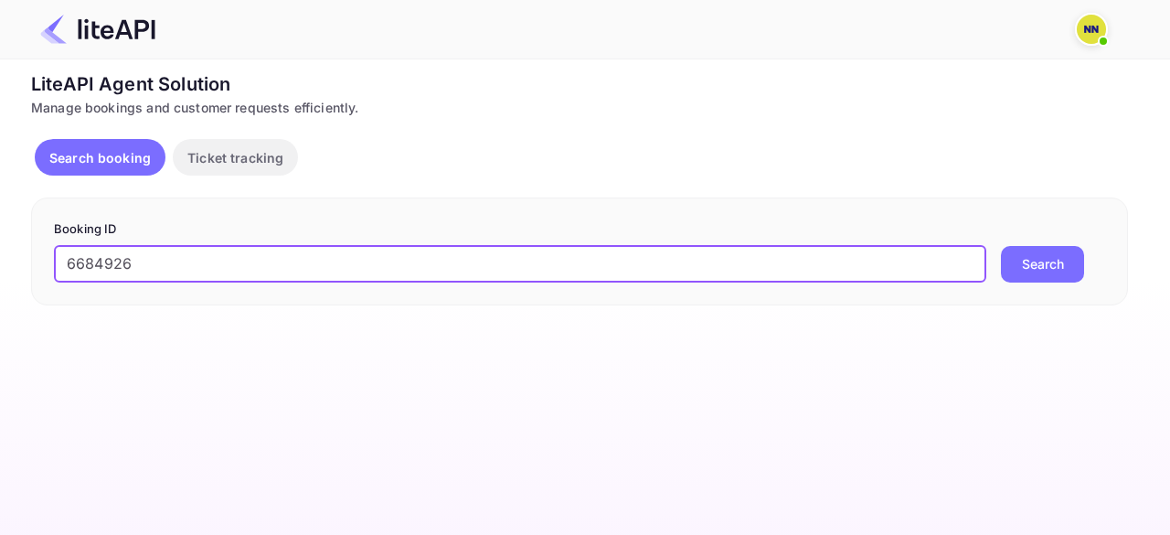
type input "6684926"
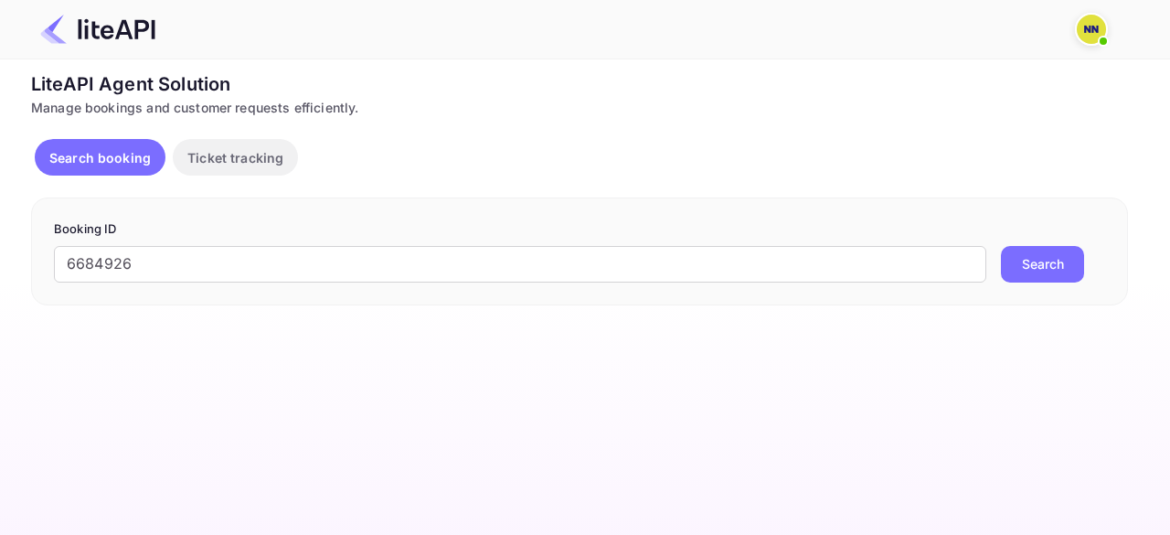
click at [1045, 277] on button "Search" at bounding box center [1042, 264] width 83 height 37
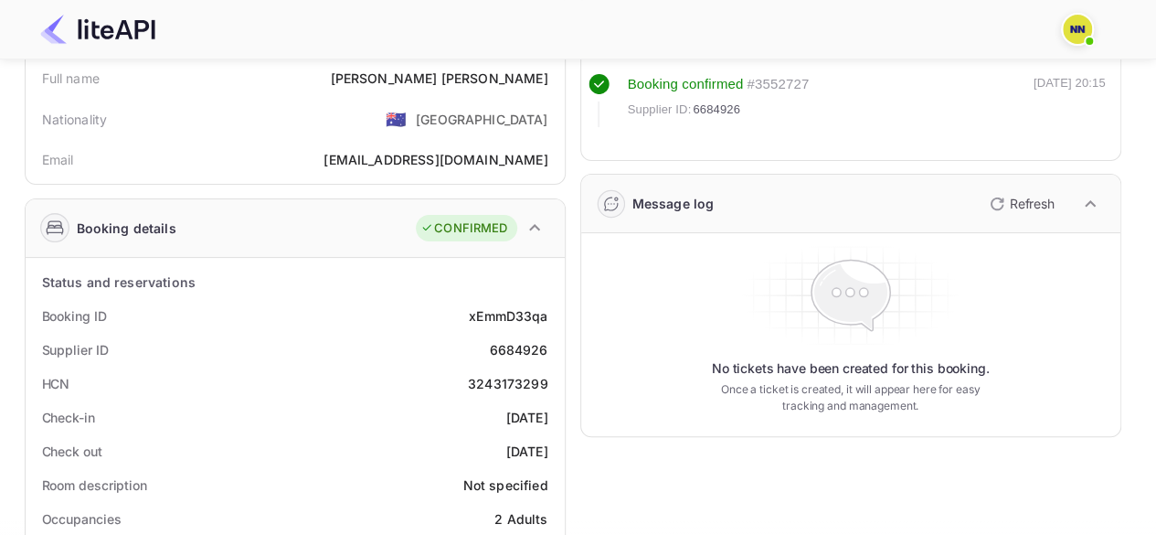
scroll to position [183, 0]
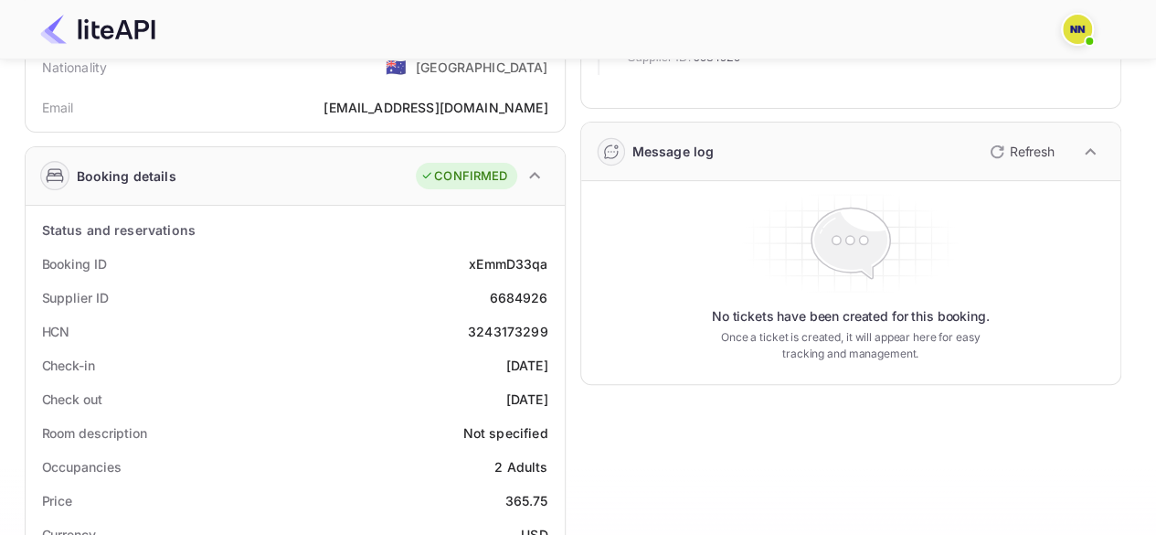
click at [488, 331] on div "3243173299" at bounding box center [508, 331] width 80 height 19
copy div "3243173299"
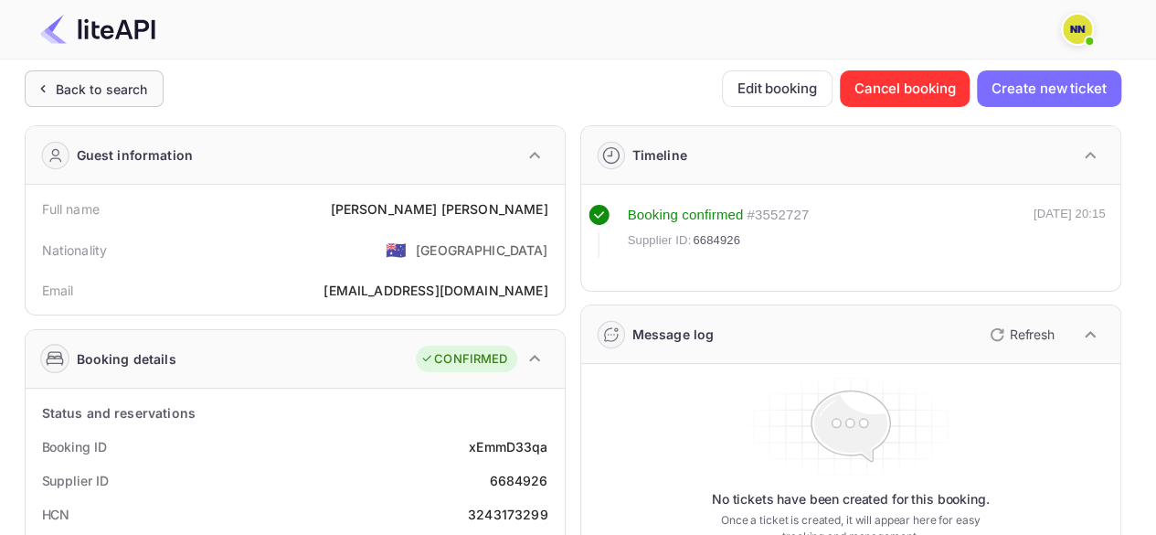
click at [84, 82] on div "Back to search" at bounding box center [102, 88] width 92 height 19
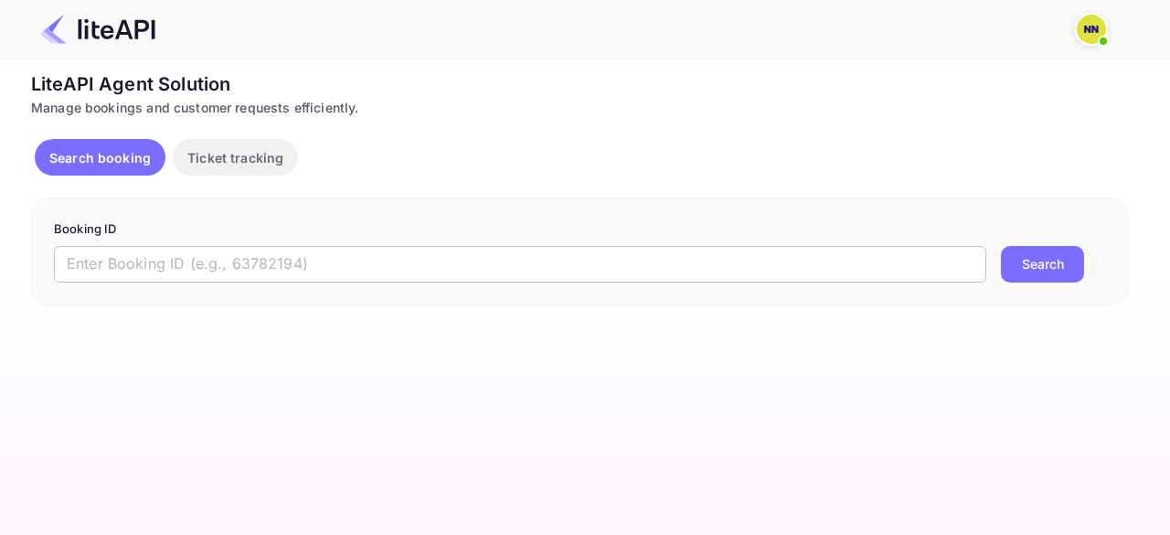
click at [192, 260] on input "text" at bounding box center [520, 264] width 932 height 37
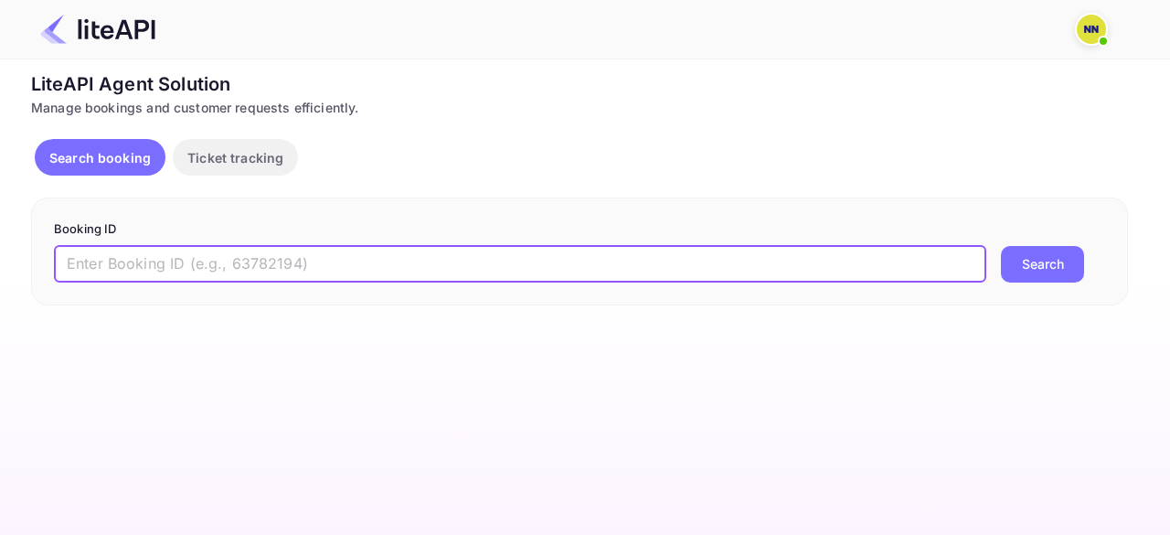
paste input "7769015"
type input "7769015"
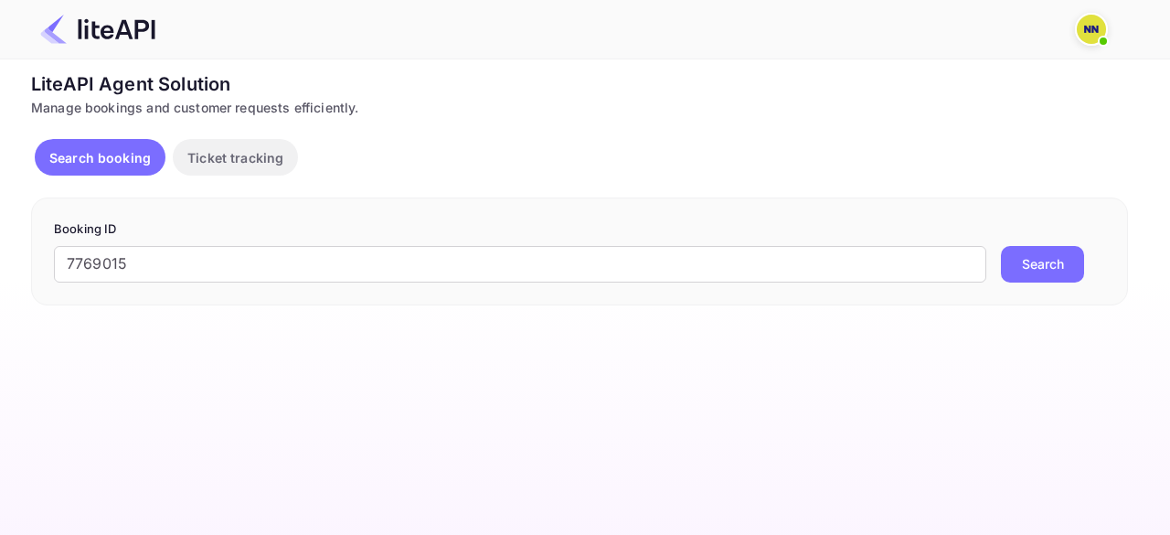
click at [1036, 273] on button "Search" at bounding box center [1042, 264] width 83 height 37
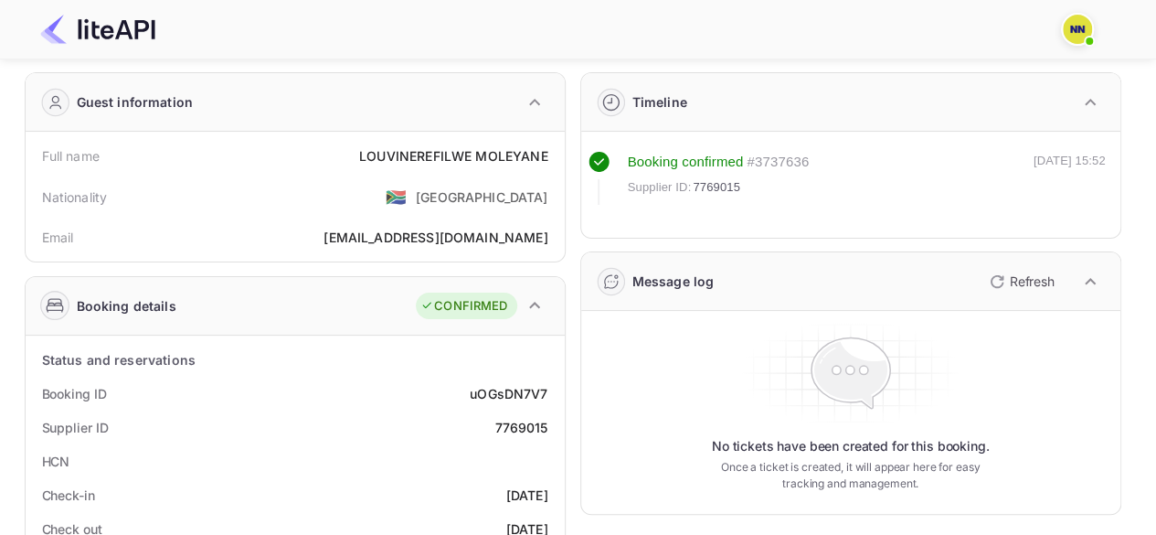
scroll to position [91, 0]
